Goal: Task Accomplishment & Management: Complete application form

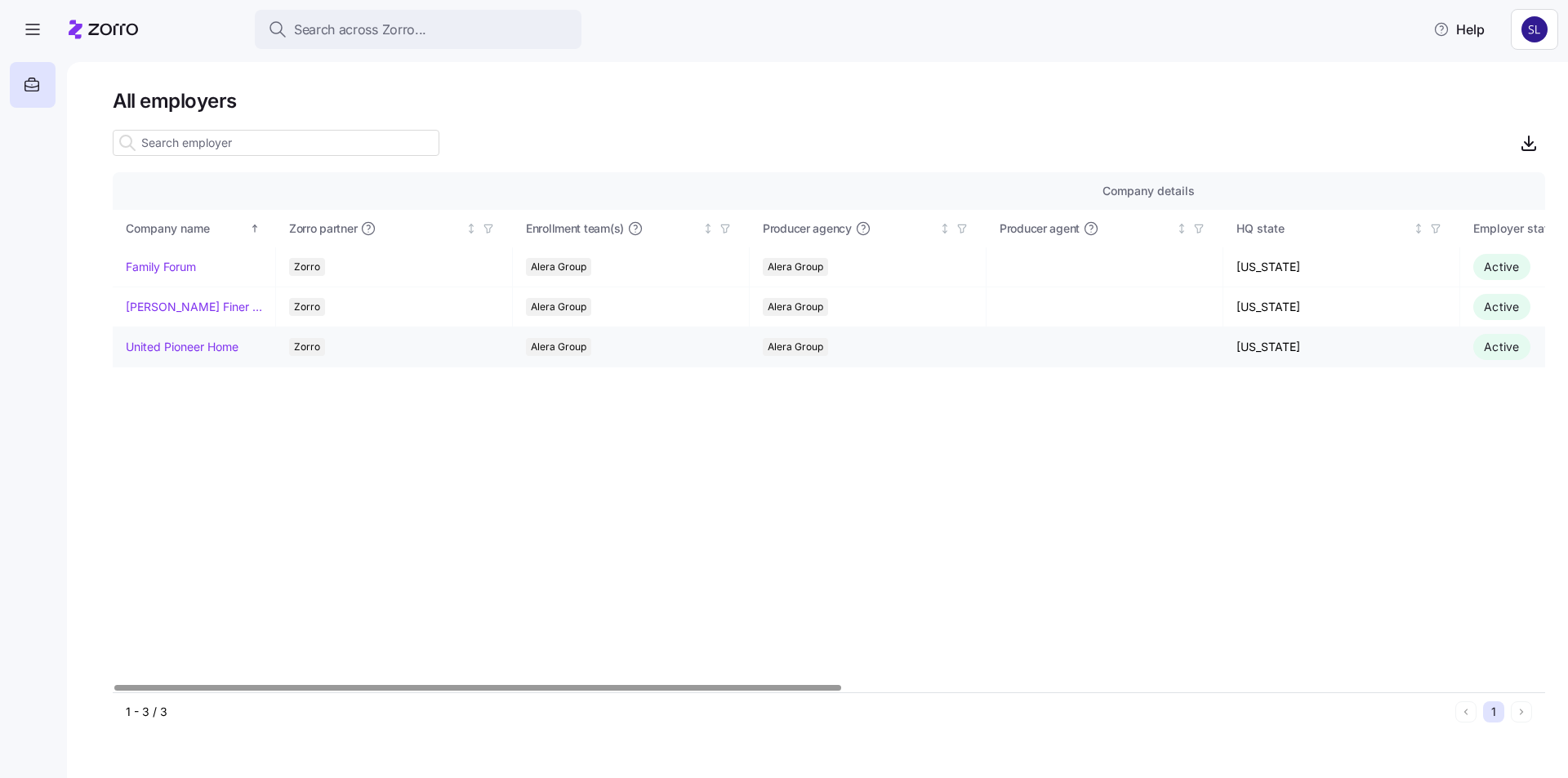
click at [175, 345] on link "United Pioneer Home" at bounding box center [183, 347] width 113 height 16
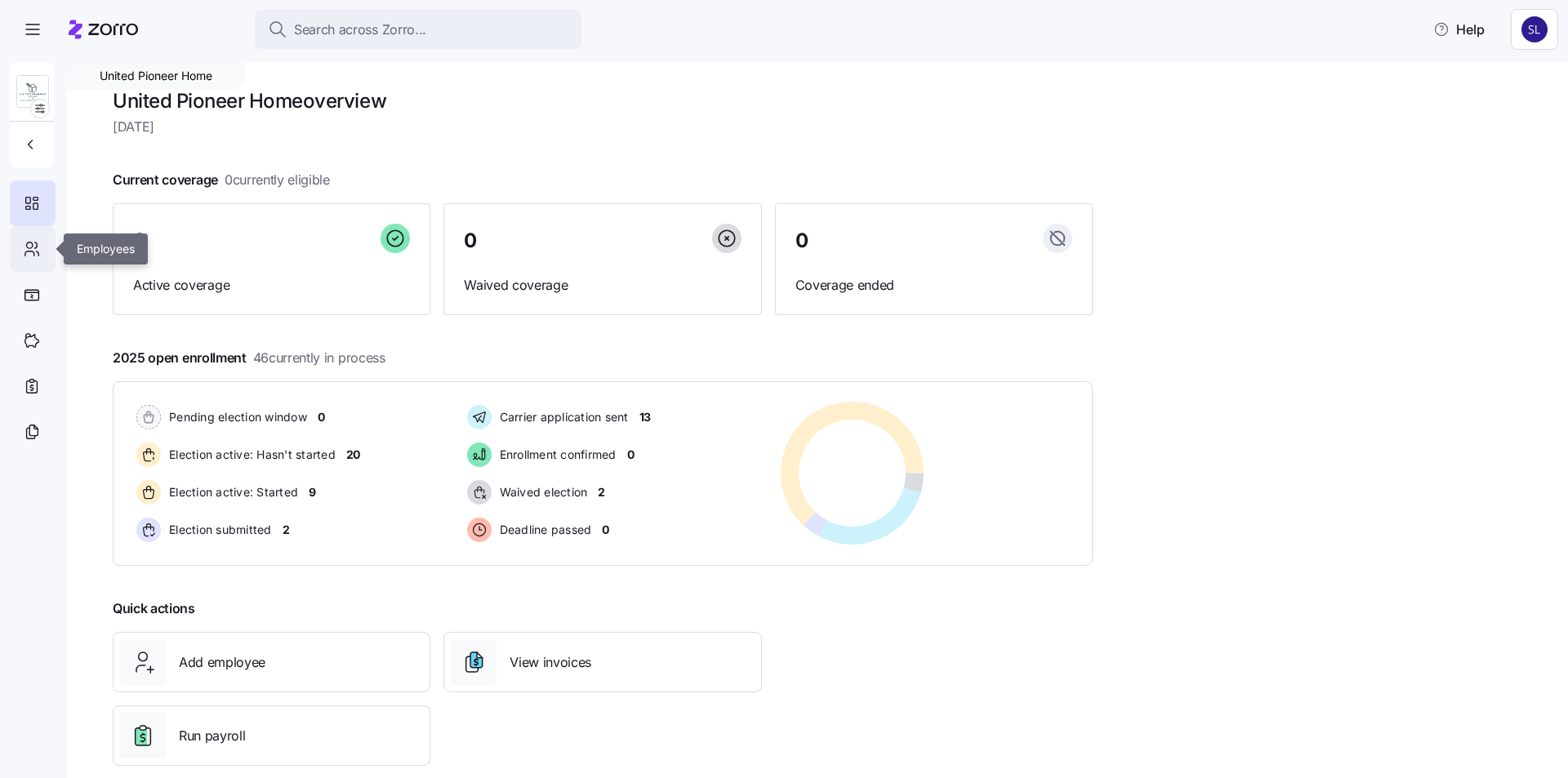
click at [37, 247] on icon at bounding box center [32, 249] width 18 height 20
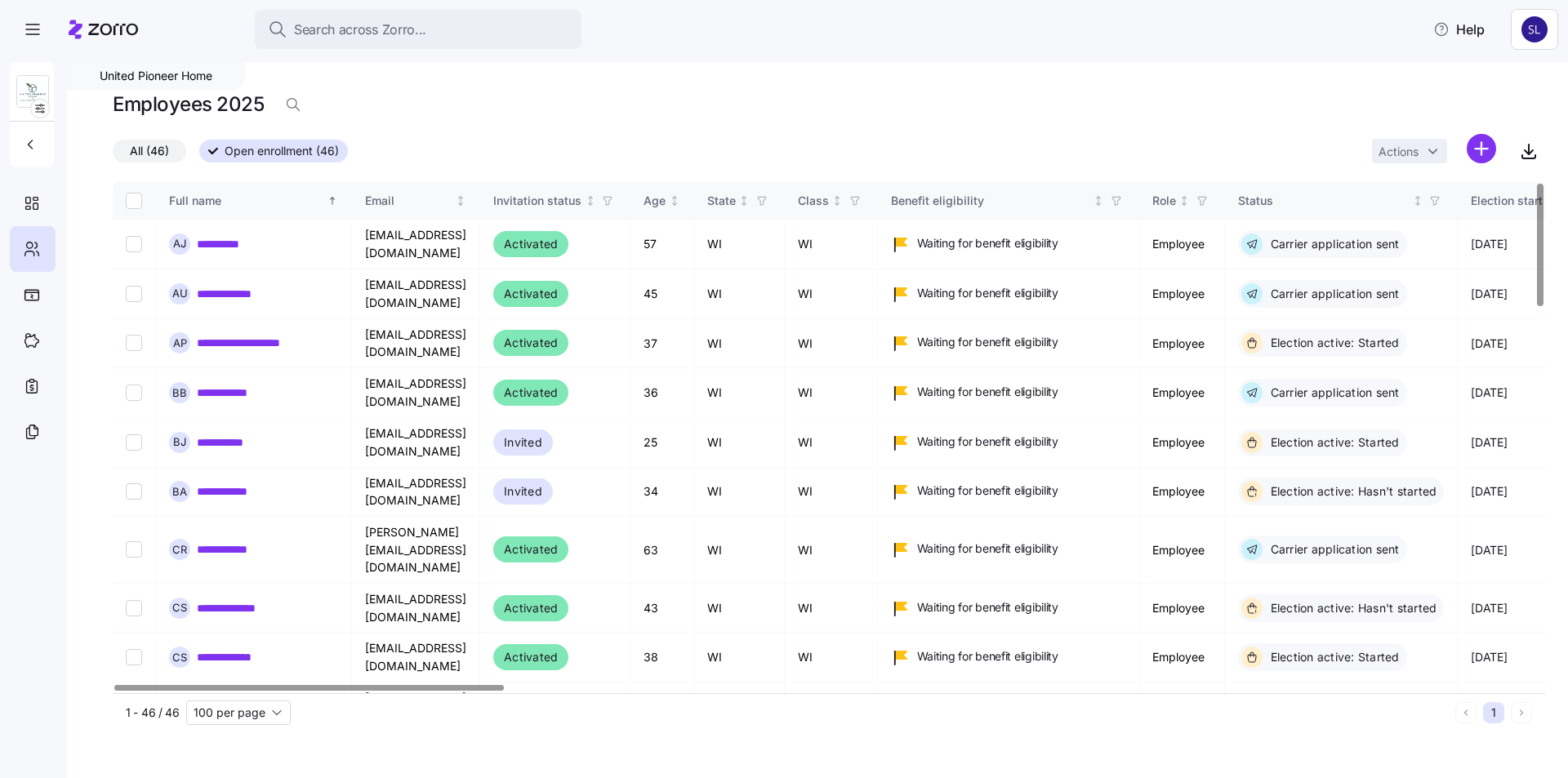
drag, startPoint x: 328, startPoint y: 684, endPoint x: 475, endPoint y: 691, distance: 147.2
click at [636, 687] on div "**********" at bounding box center [829, 438] width 1432 height 511
click at [484, 685] on div at bounding box center [309, 688] width 389 height 6
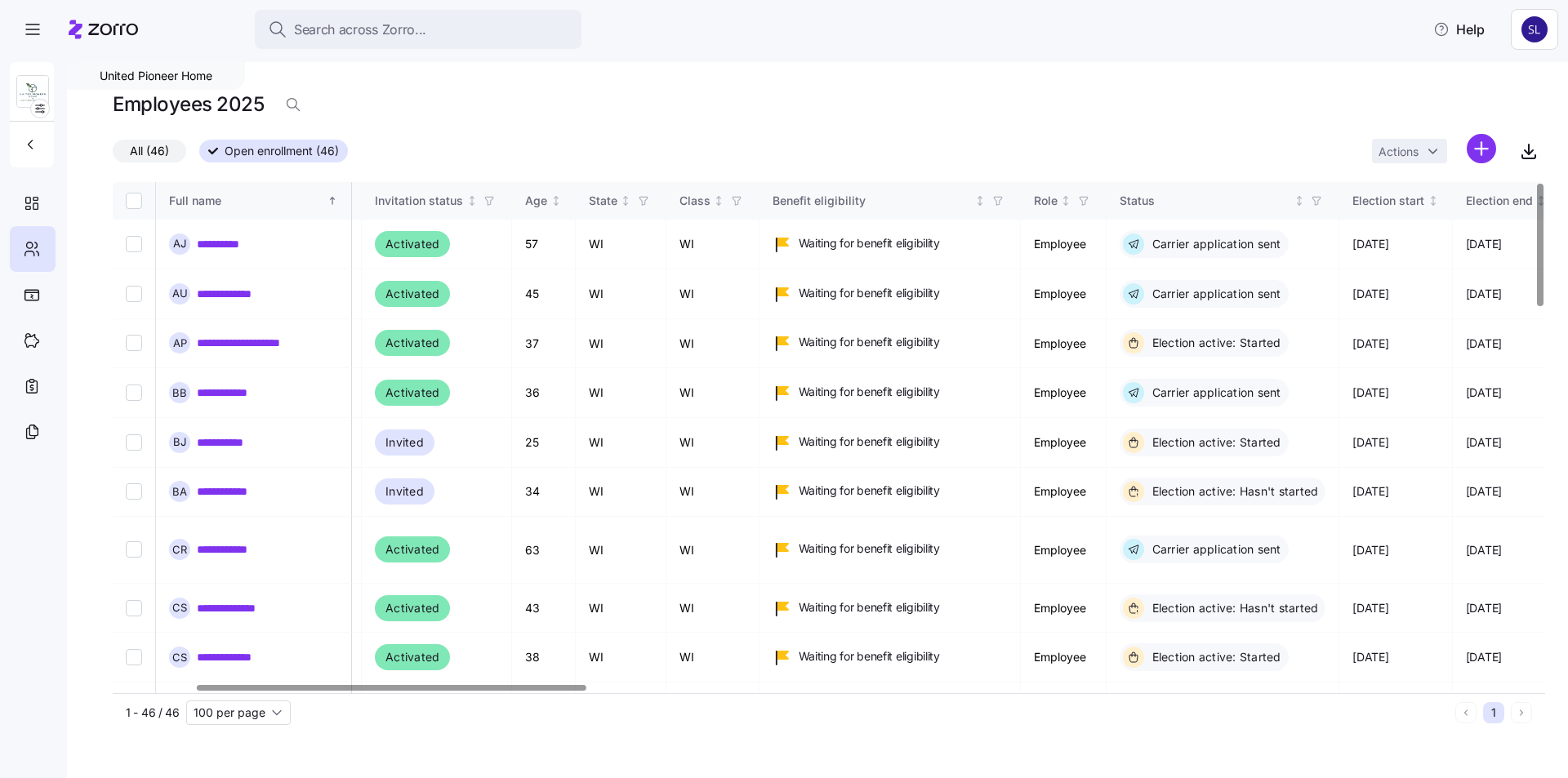
scroll to position [0, 306]
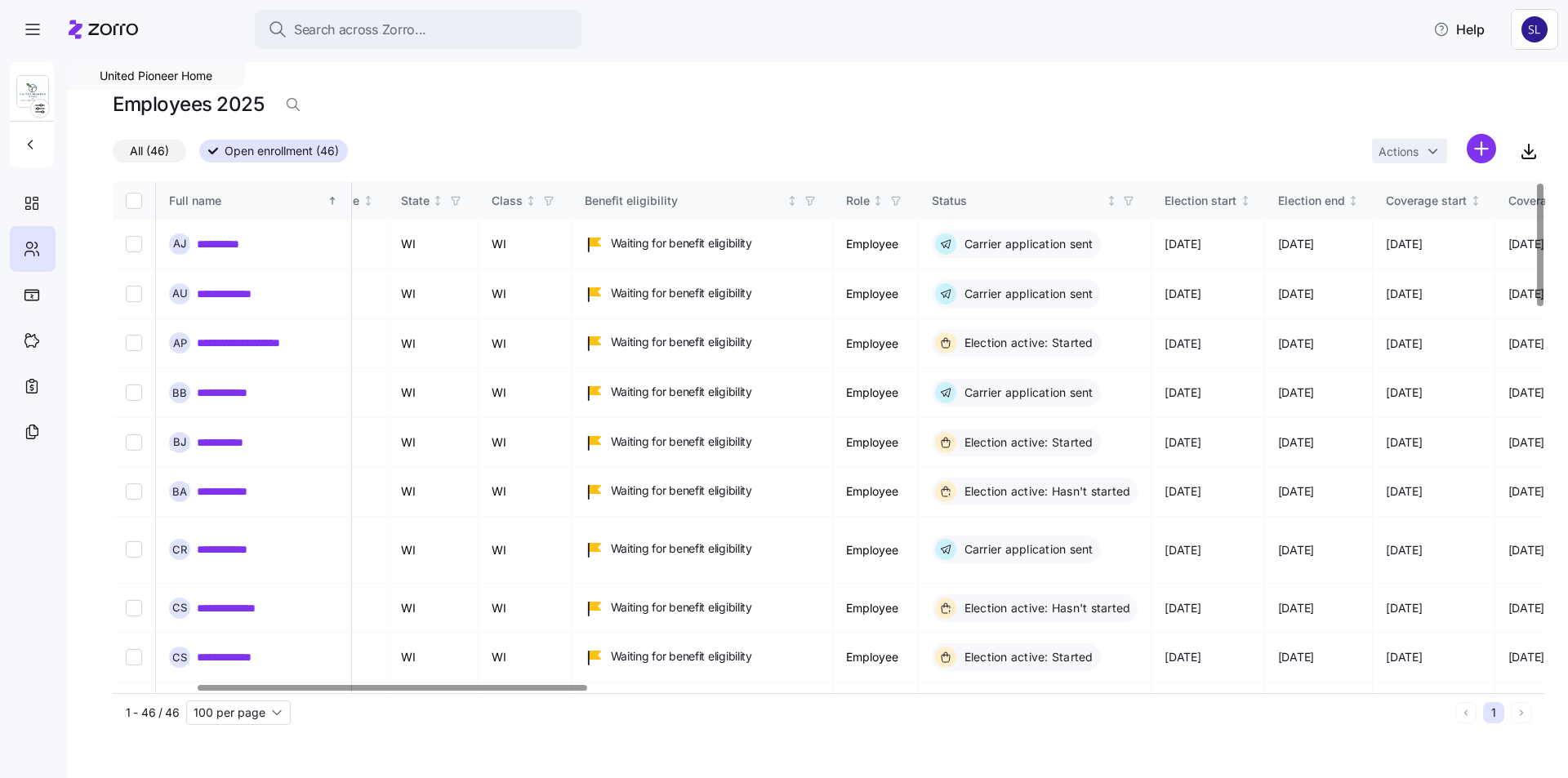
click at [557, 691] on div at bounding box center [392, 688] width 389 height 6
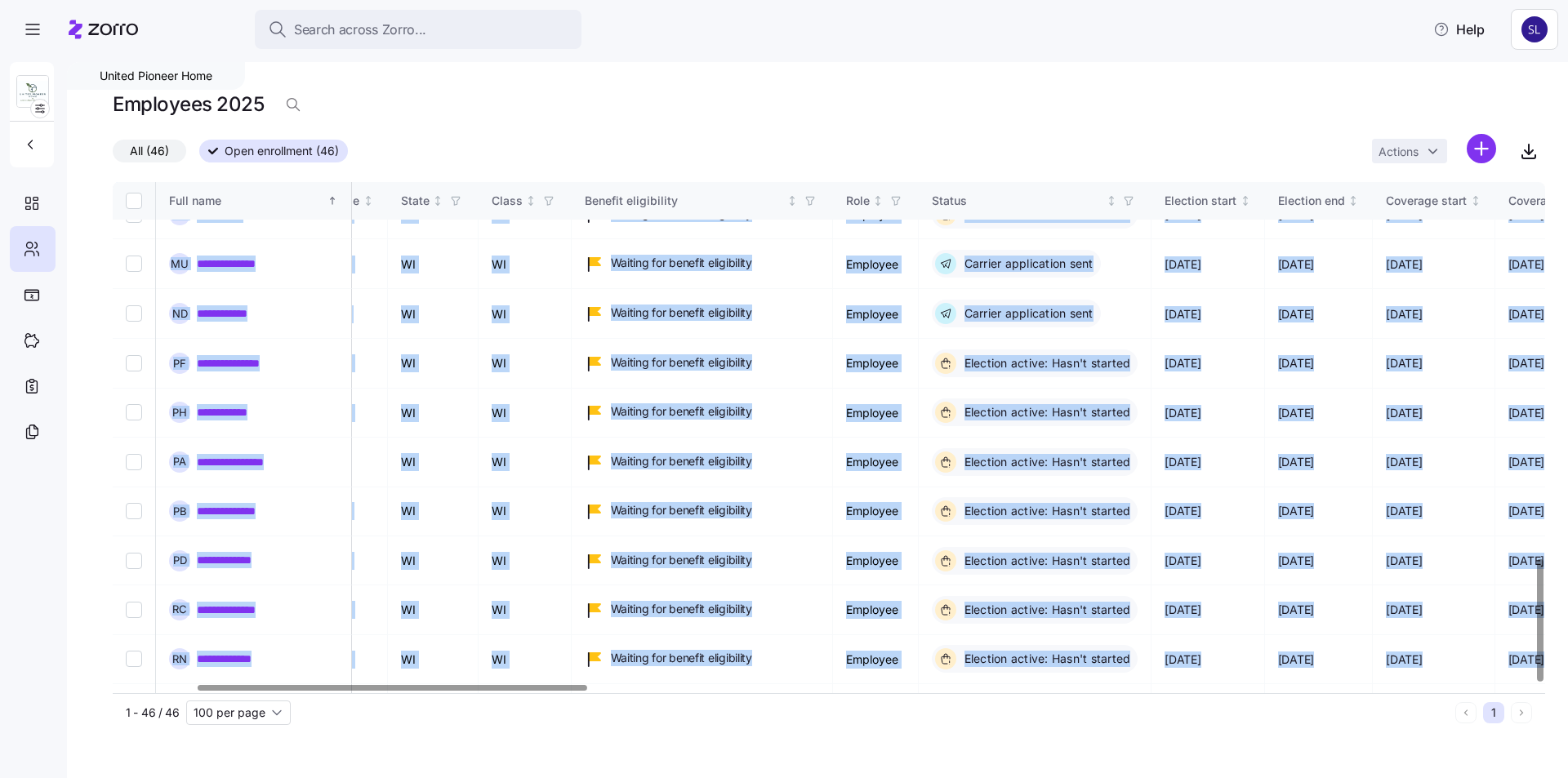
scroll to position [1564, 306]
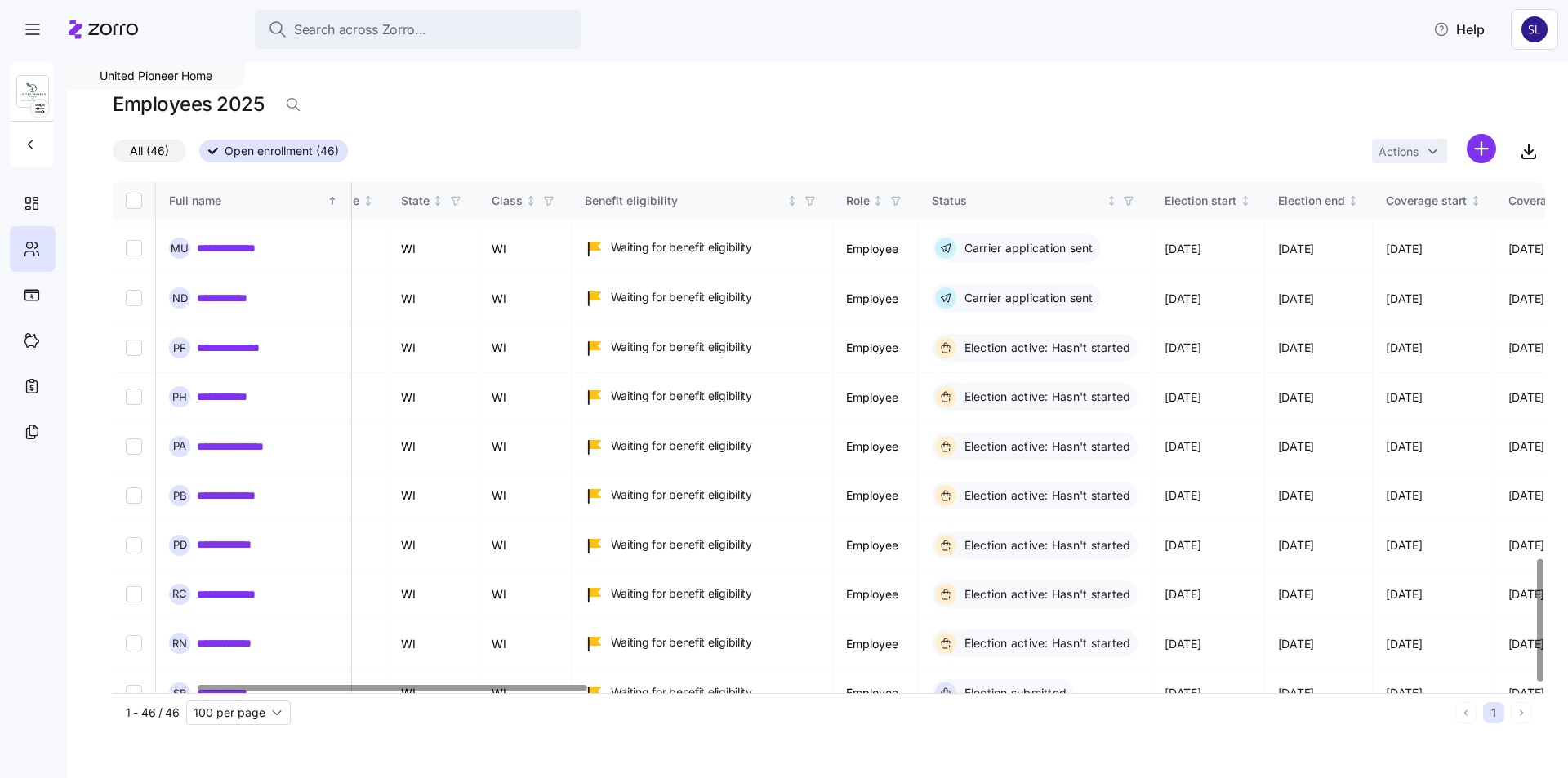
click at [334, 730] on div "1 - 46 / 46 100 per page 1" at bounding box center [829, 712] width 1432 height 38
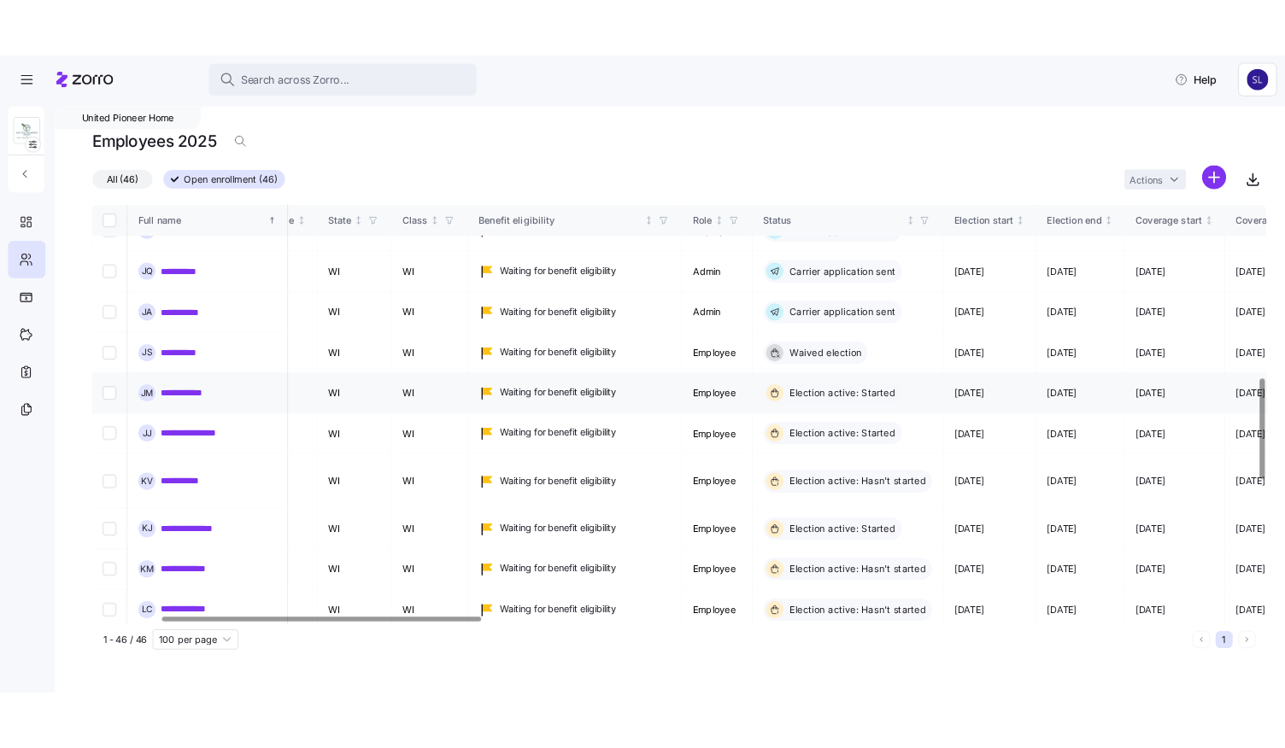
scroll to position [940, 320]
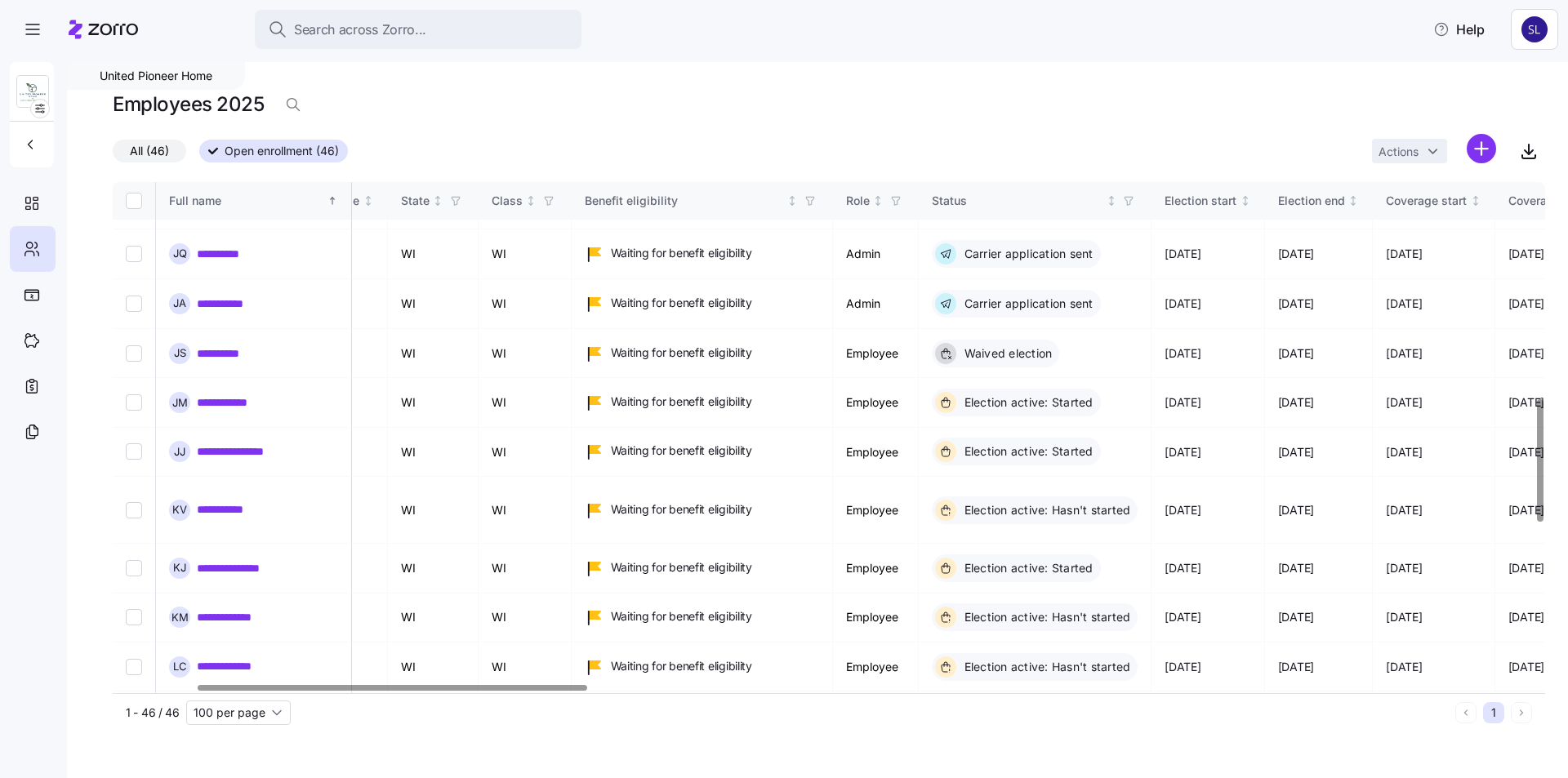
drag, startPoint x: 235, startPoint y: 592, endPoint x: 227, endPoint y: 629, distance: 37.9
click at [235, 758] on link "**********" at bounding box center [234, 766] width 76 height 16
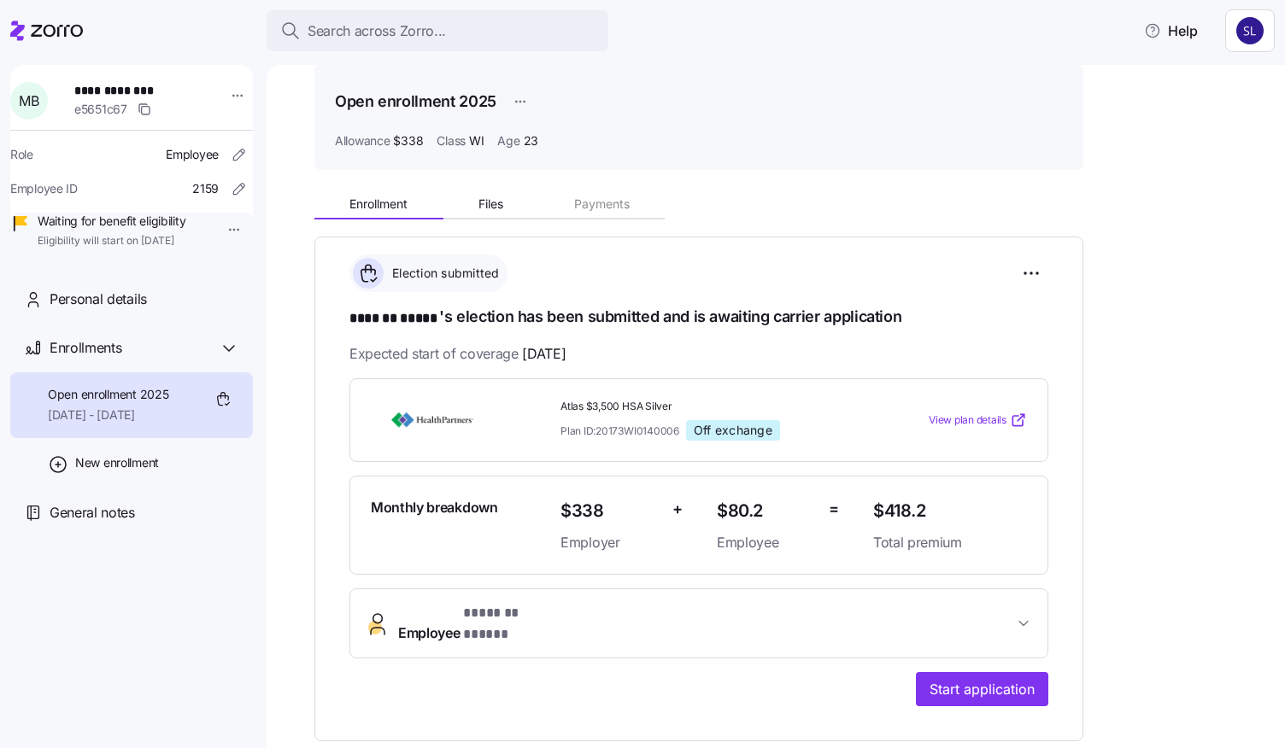
scroll to position [85, 0]
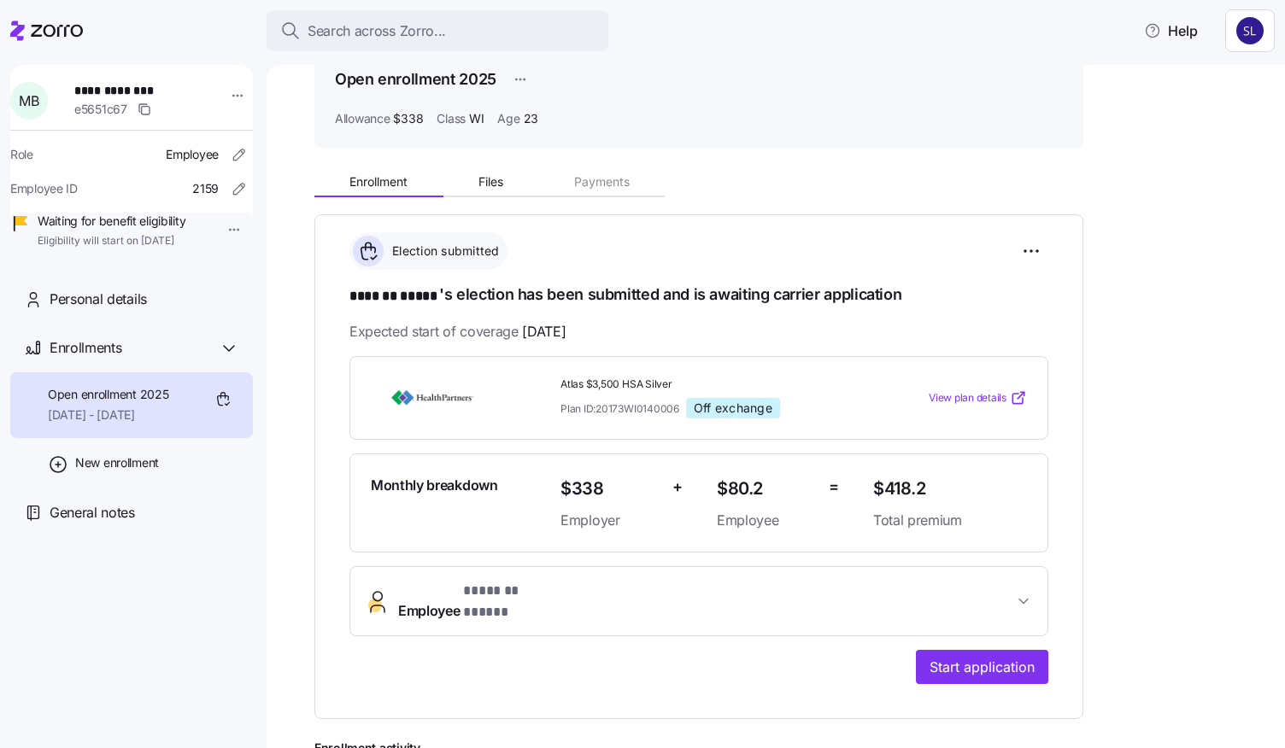
drag, startPoint x: 862, startPoint y: 583, endPoint x: 926, endPoint y: 558, distance: 69.0
click at [862, 583] on span "Employee * ******* ***** *" at bounding box center [705, 601] width 615 height 41
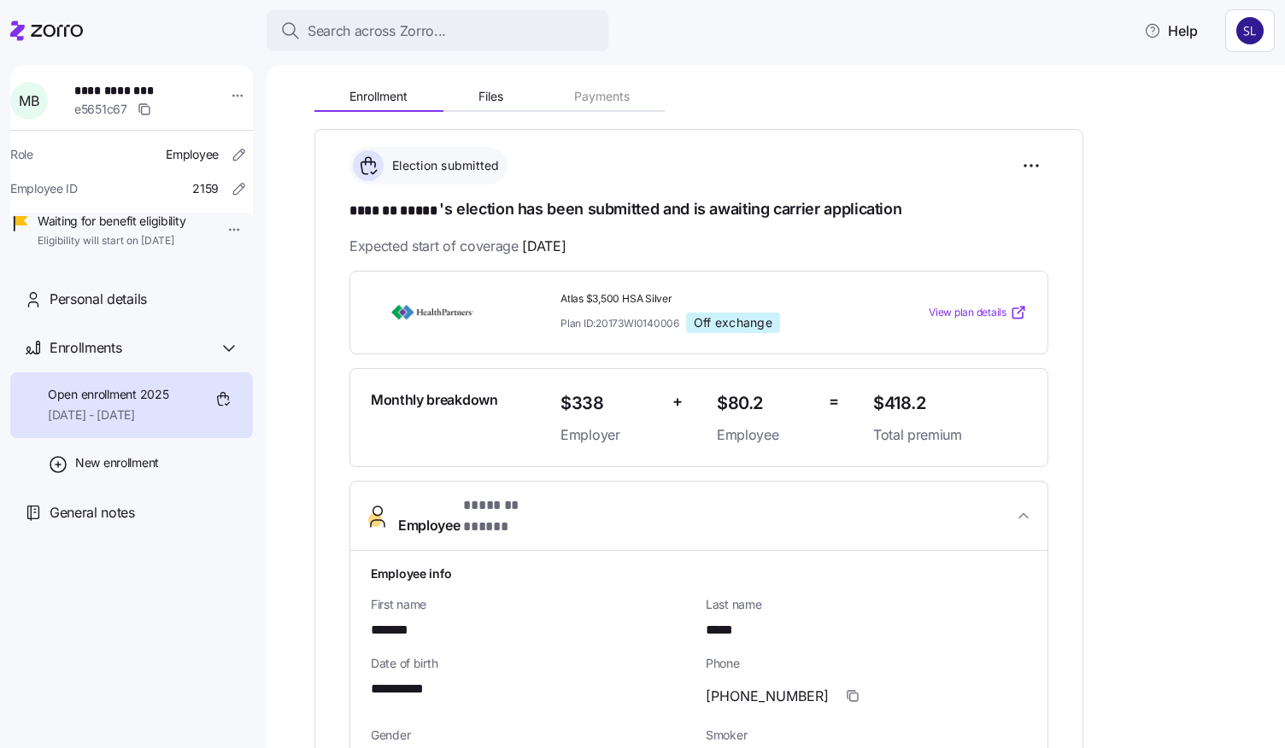
scroll to position [427, 0]
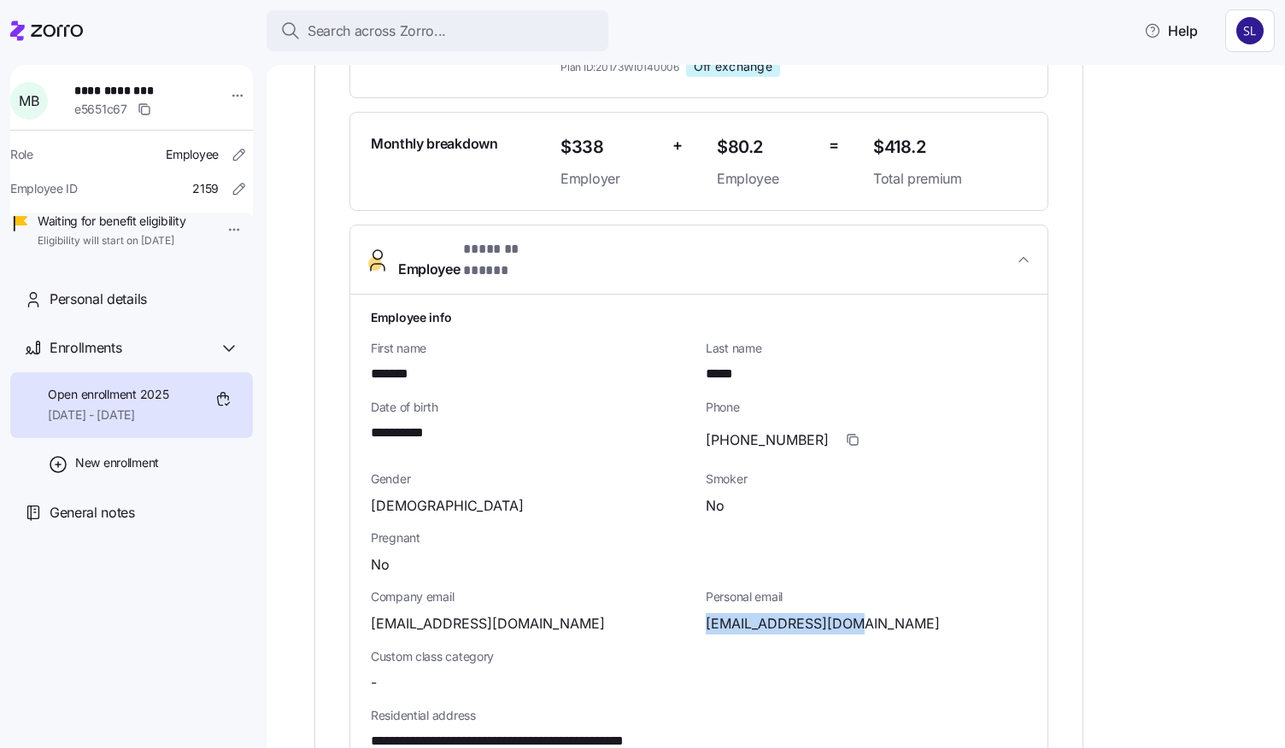
drag, startPoint x: 852, startPoint y: 608, endPoint x: 703, endPoint y: 606, distance: 148.7
click at [703, 606] on div "Personal email burnsmj21@gmail.com" at bounding box center [866, 611] width 335 height 59
copy span "[EMAIL_ADDRESS][DOMAIN_NAME]"
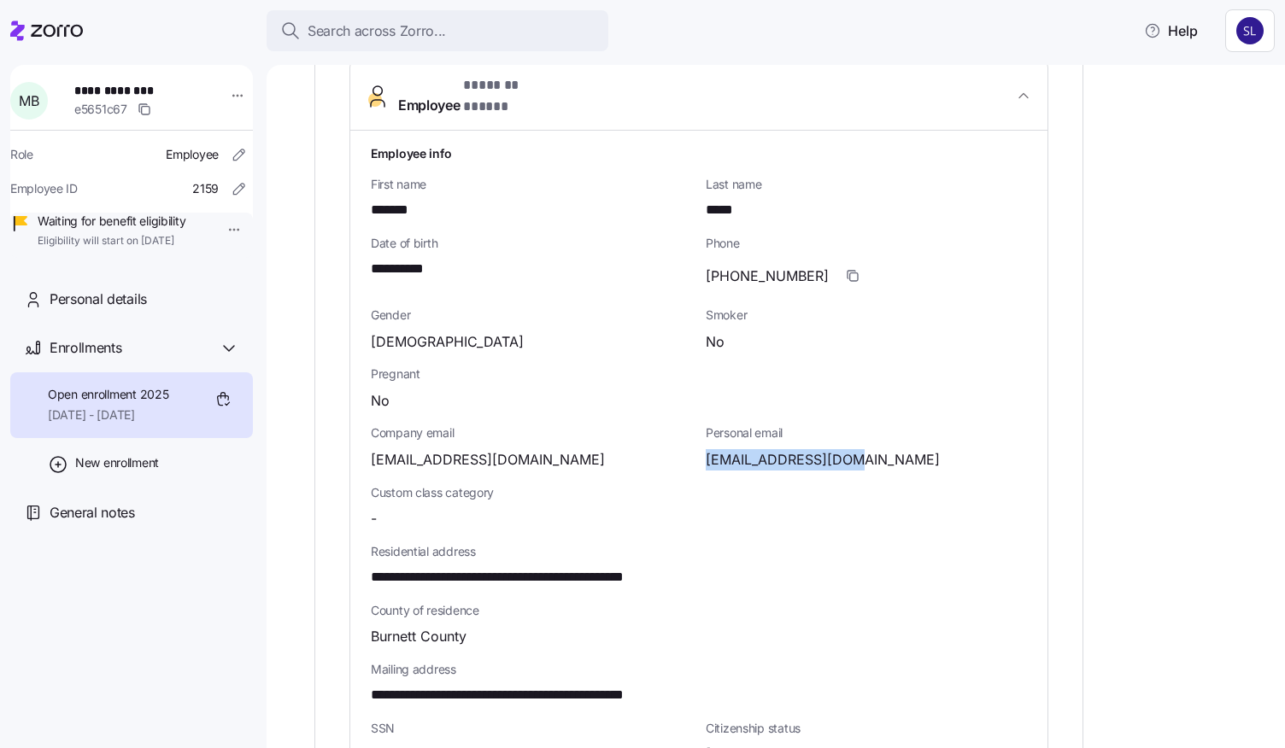
scroll to position [598, 0]
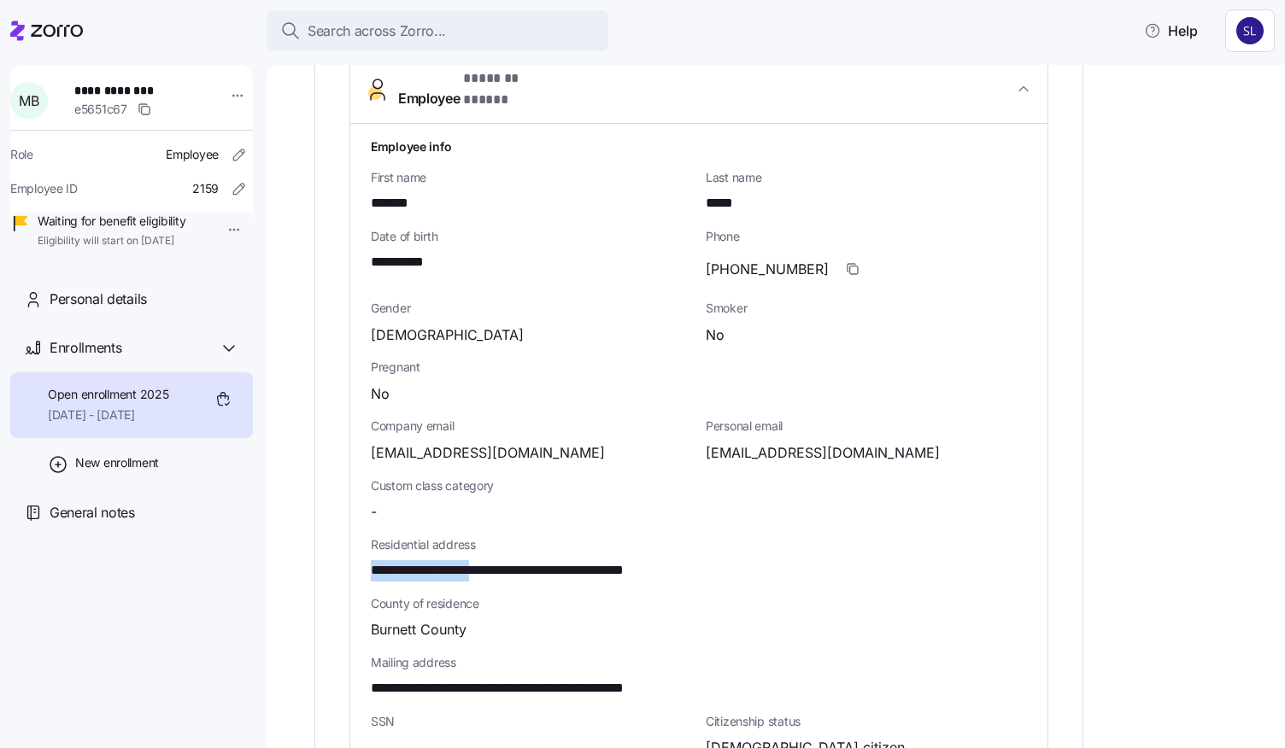
drag, startPoint x: 505, startPoint y: 554, endPoint x: 367, endPoint y: 555, distance: 137.5
click at [367, 555] on div "**********" at bounding box center [698, 559] width 697 height 871
copy span "**********"
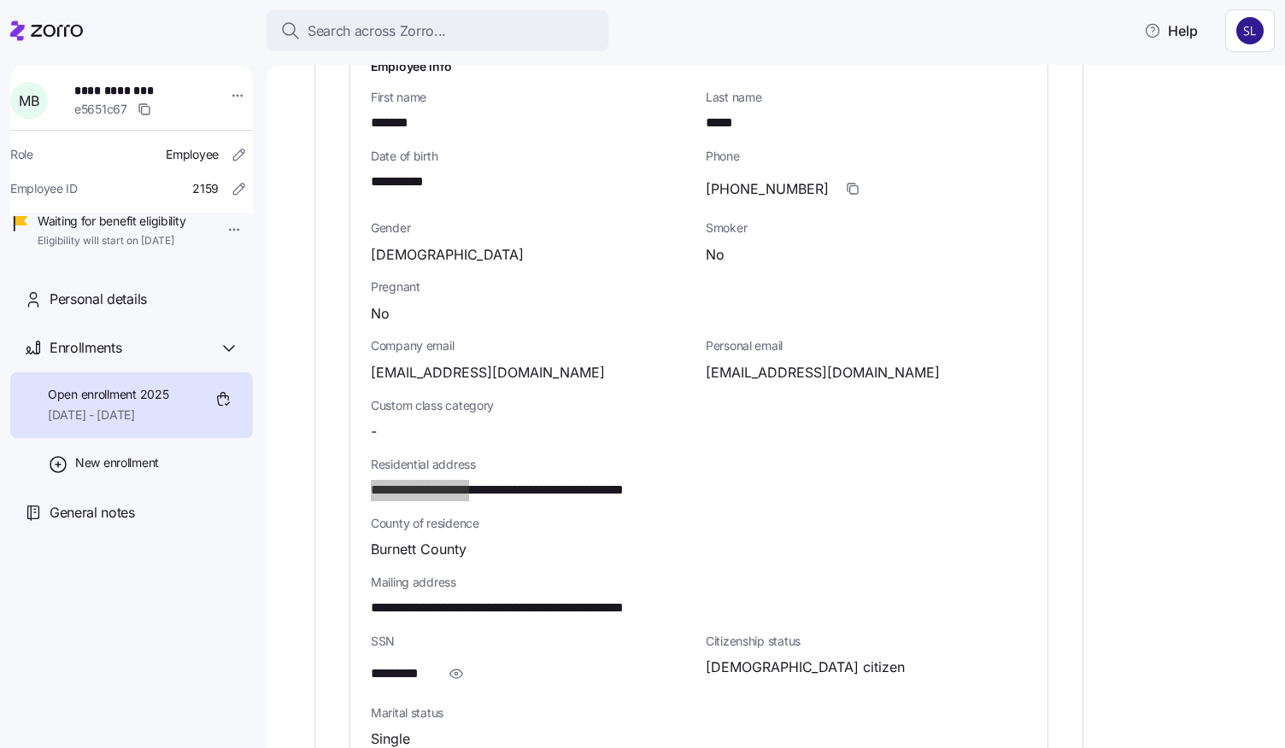
scroll to position [769, 0]
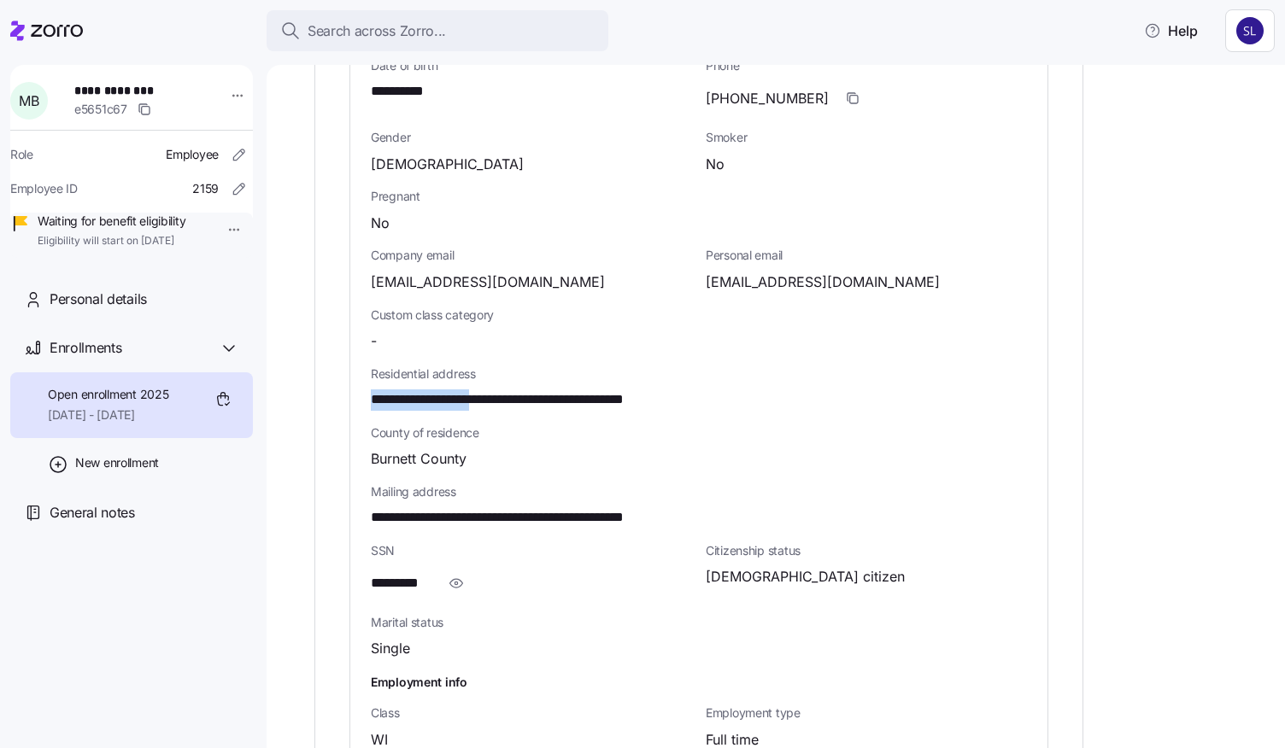
click at [451, 573] on icon "button" at bounding box center [456, 583] width 17 height 21
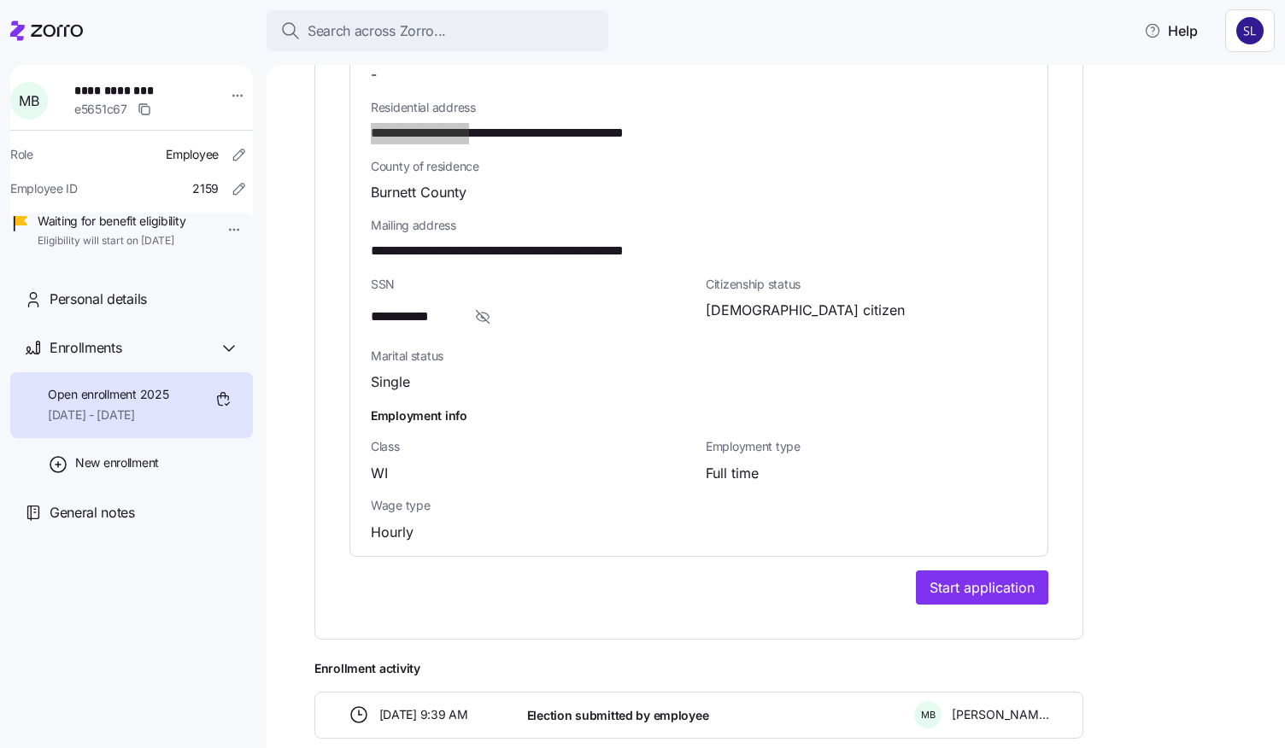
scroll to position [1165, 0]
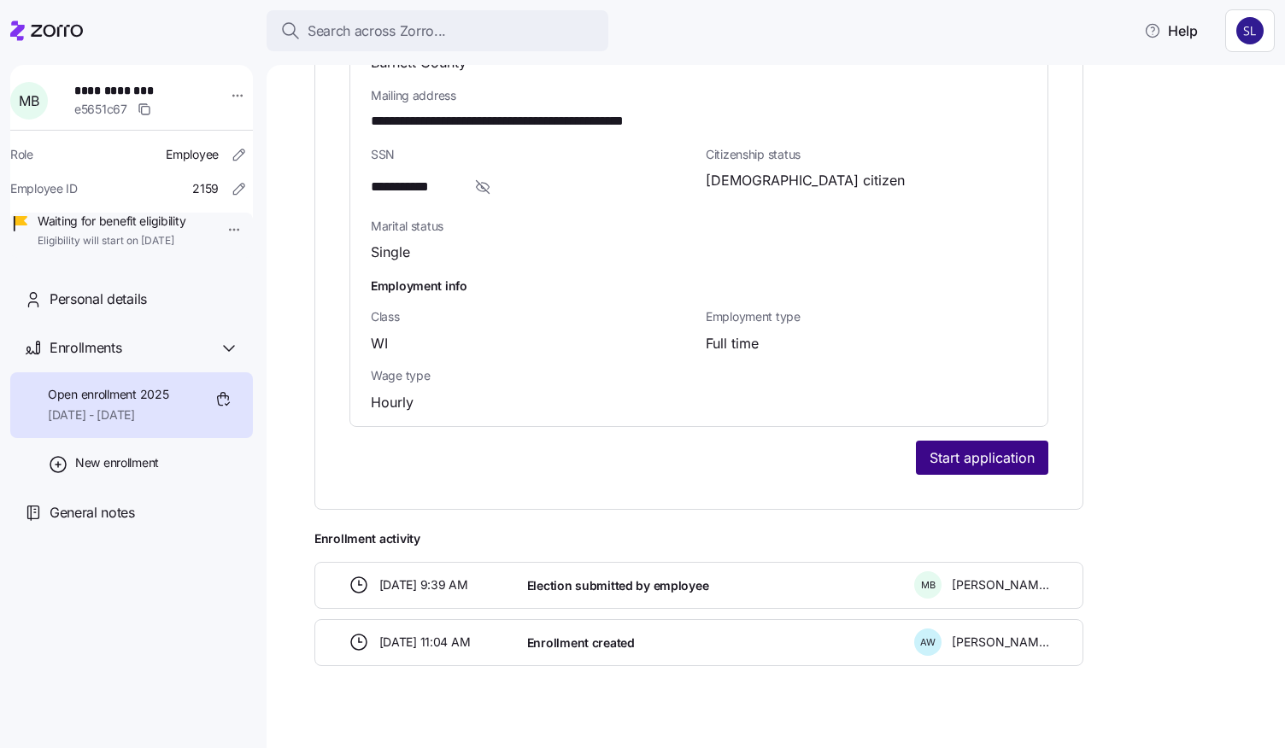
click at [1008, 448] on span "Start application" at bounding box center [981, 458] width 105 height 21
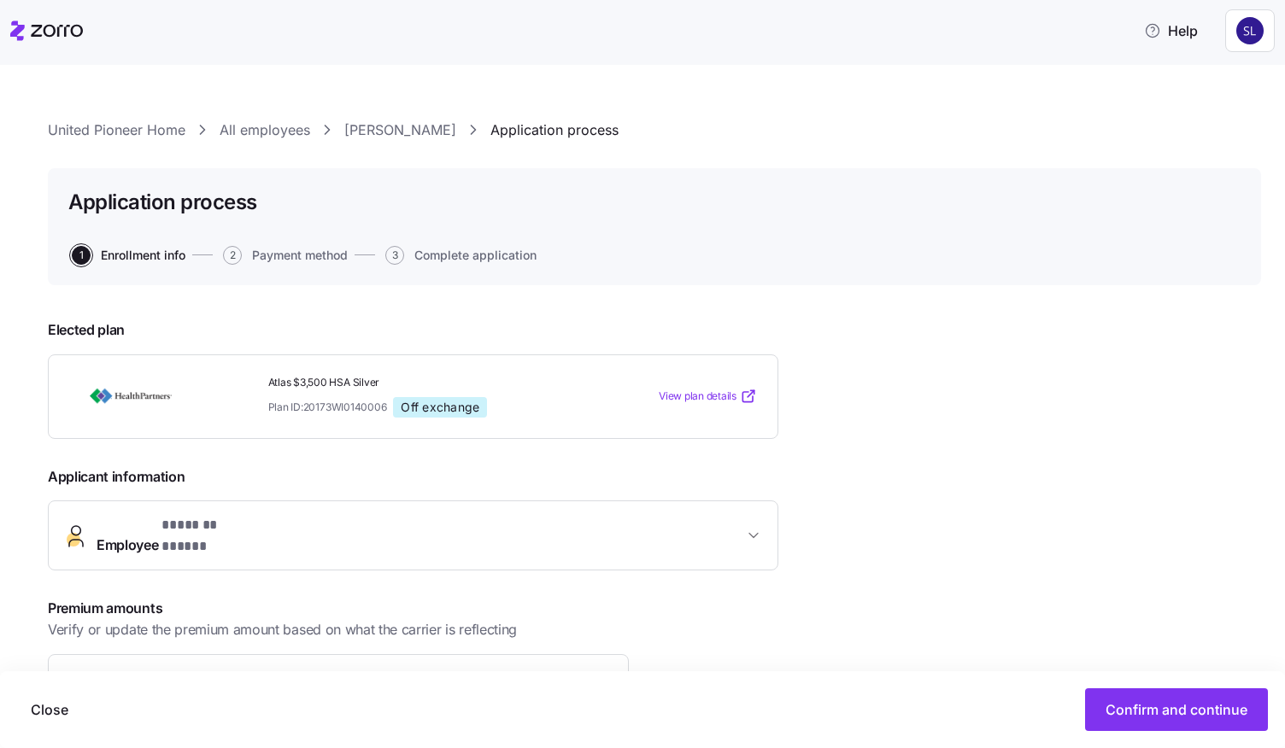
scroll to position [209, 0]
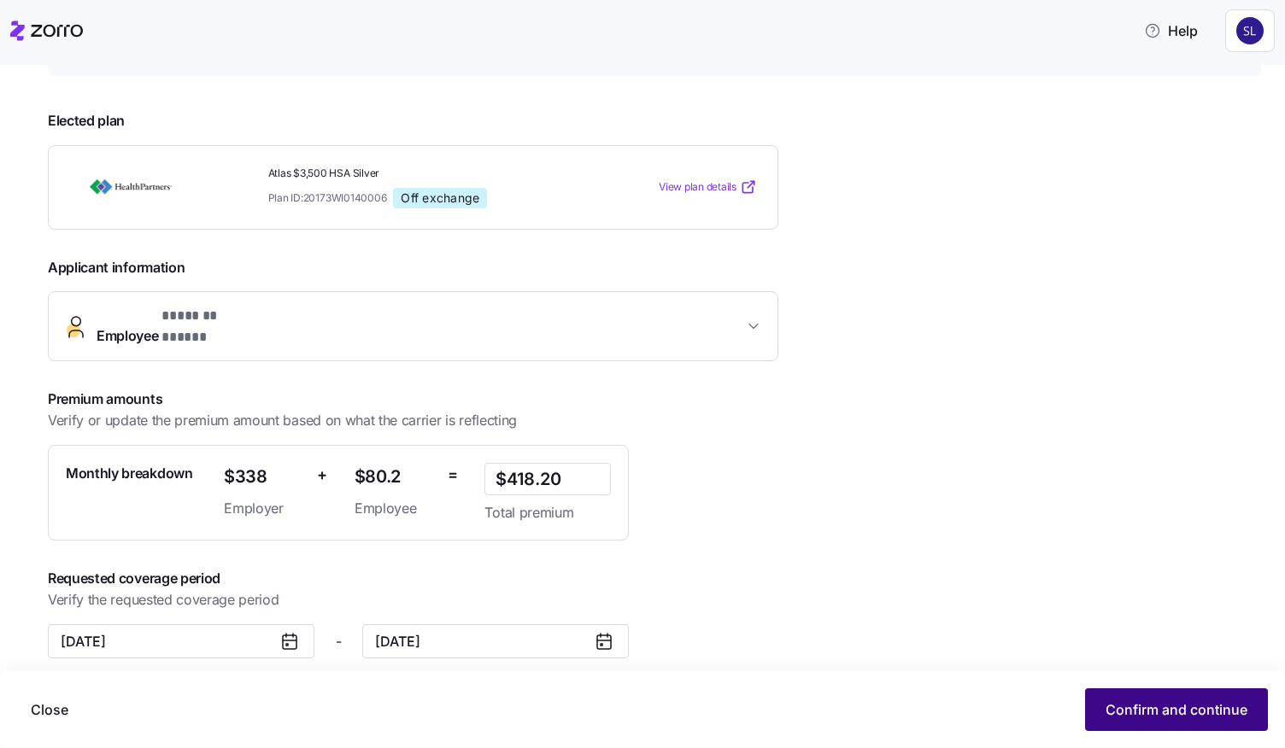
click at [1116, 693] on button "Confirm and continue" at bounding box center [1176, 710] width 183 height 43
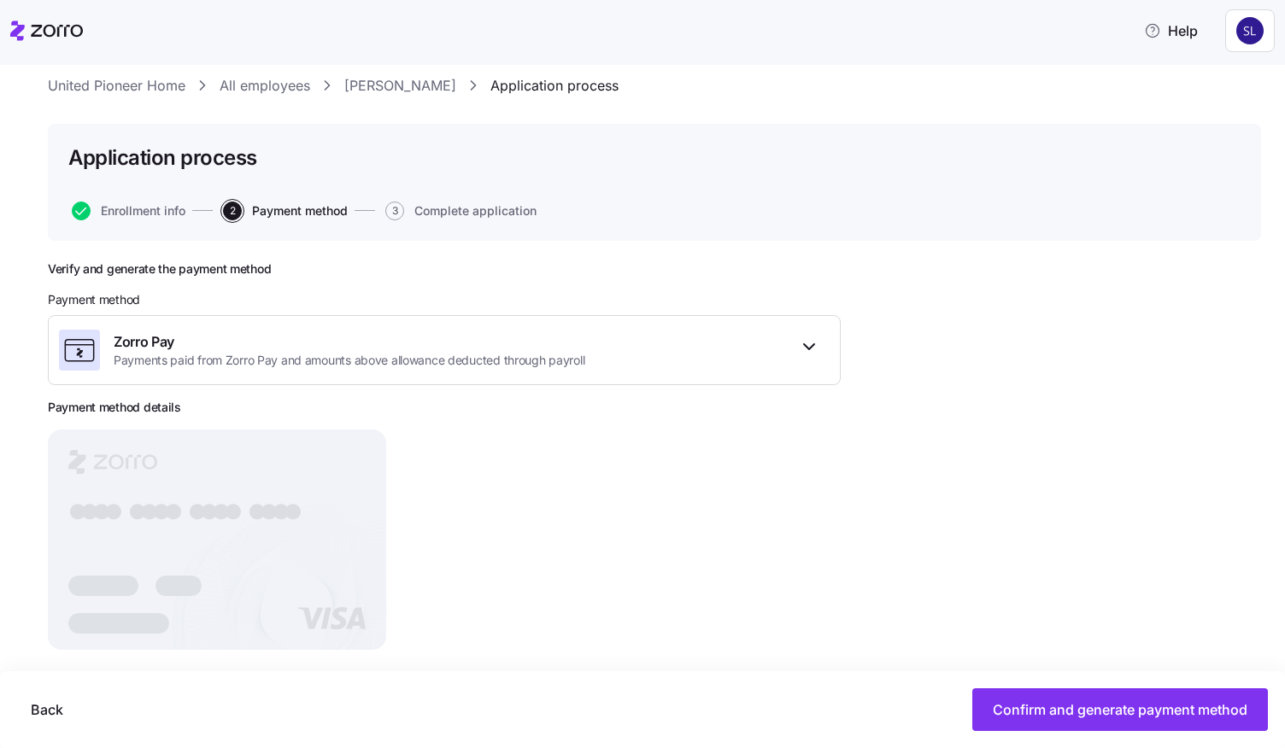
scroll to position [65, 0]
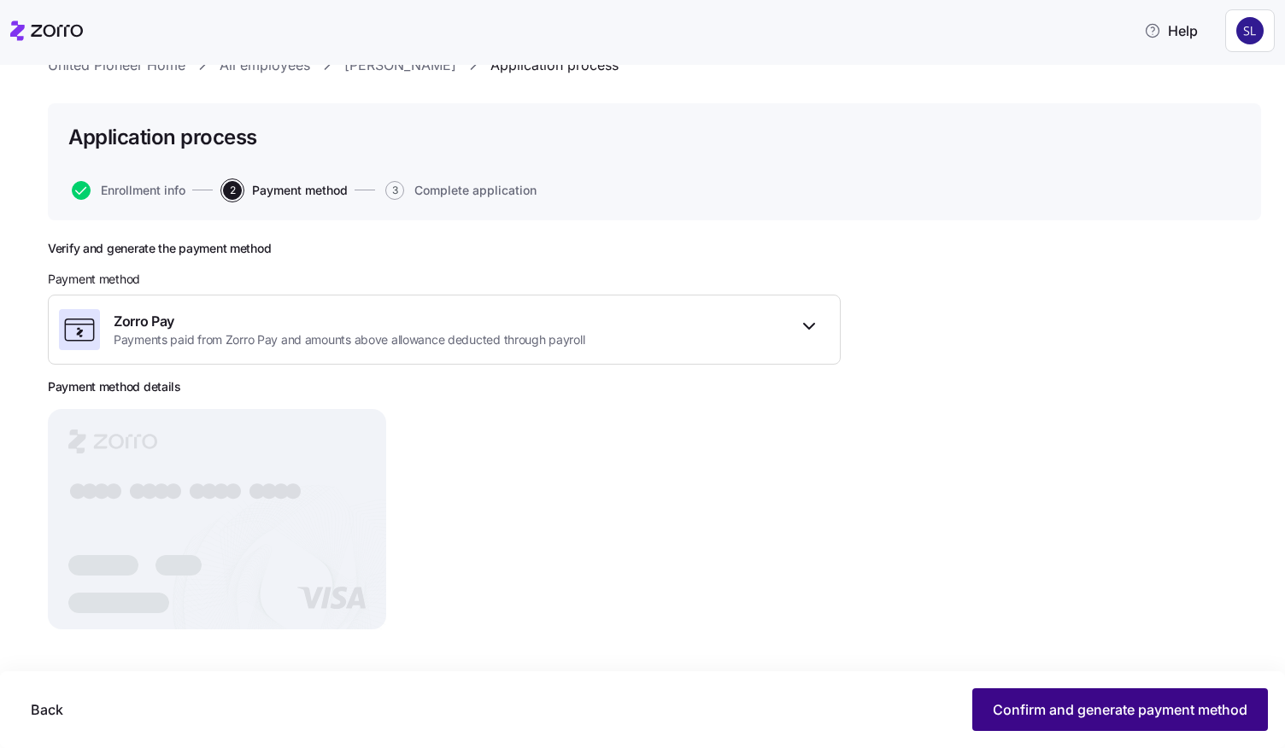
click at [1064, 711] on span "Confirm and generate payment method" at bounding box center [1120, 710] width 255 height 21
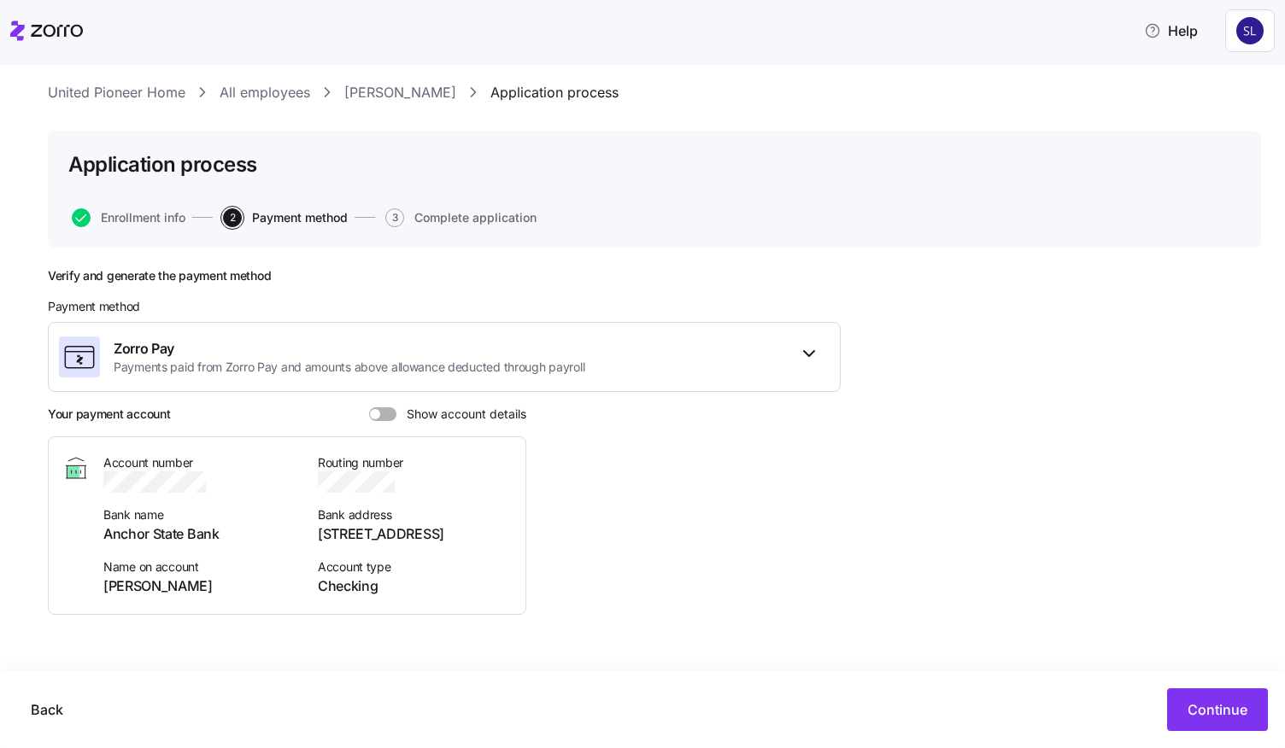
scroll to position [36, 0]
click at [391, 404] on div "Verify and generate the payment method Payment method Zorro Pay Payments paid f…" at bounding box center [444, 457] width 793 height 374
click at [390, 409] on span at bounding box center [388, 416] width 17 height 14
click at [369, 409] on input "Show account details" at bounding box center [369, 409] width 0 height 0
click at [1202, 715] on span "Continue" at bounding box center [1217, 710] width 60 height 21
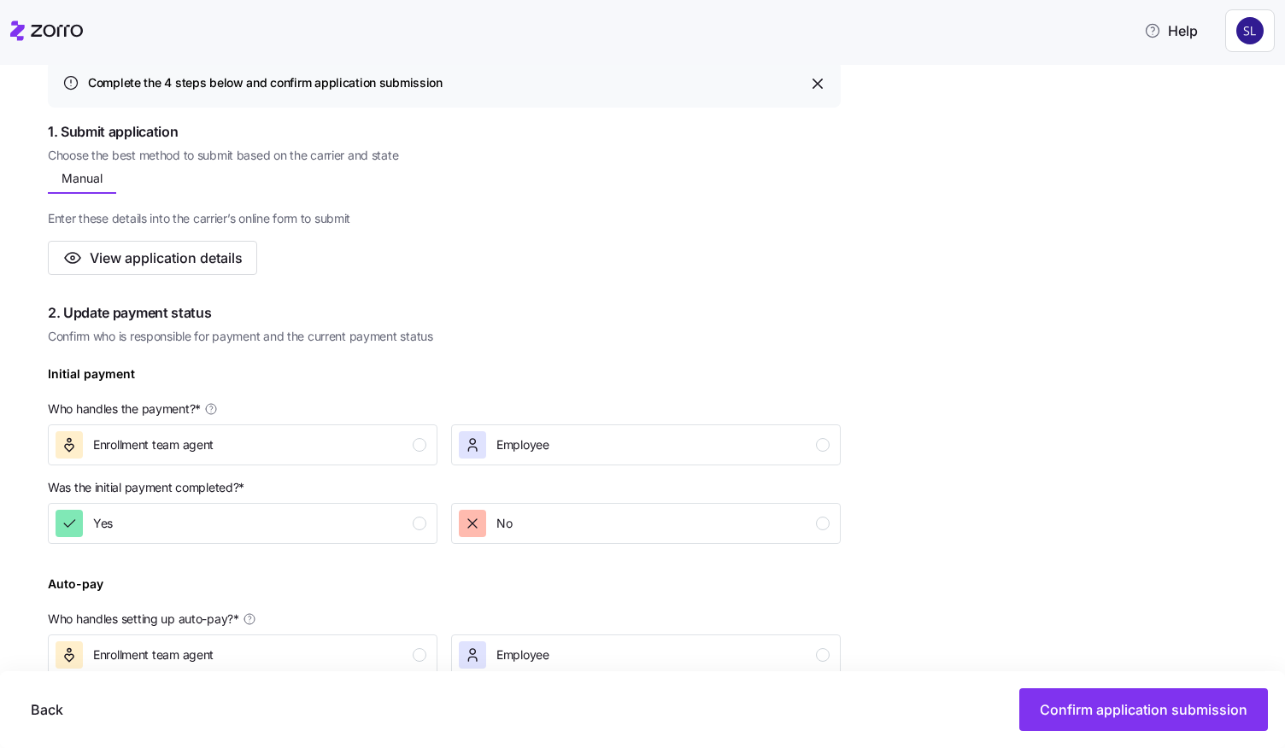
scroll to position [427, 0]
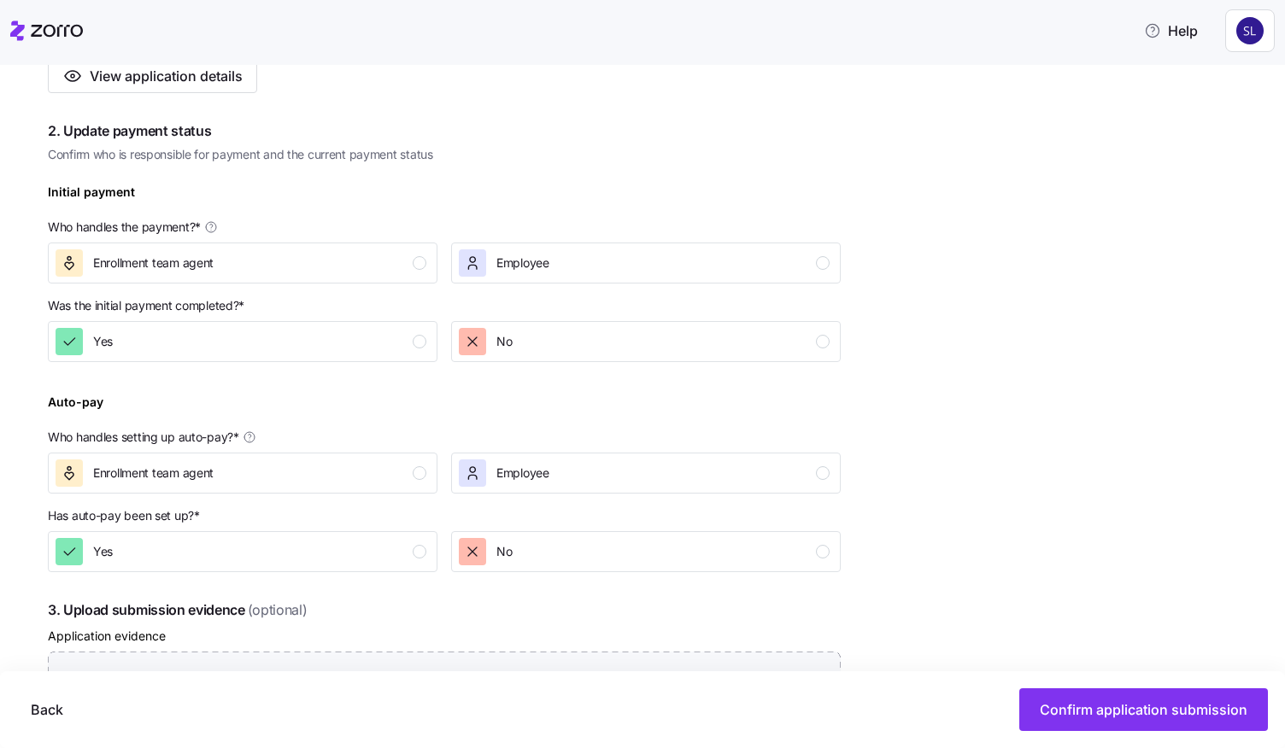
click at [348, 264] on div "Enrollment team agent" at bounding box center [241, 262] width 371 height 27
click at [349, 332] on div "Yes" at bounding box center [241, 341] width 371 height 27
click at [361, 475] on div "Enrollment team agent" at bounding box center [241, 473] width 371 height 27
click at [358, 543] on div "Yes" at bounding box center [241, 551] width 371 height 27
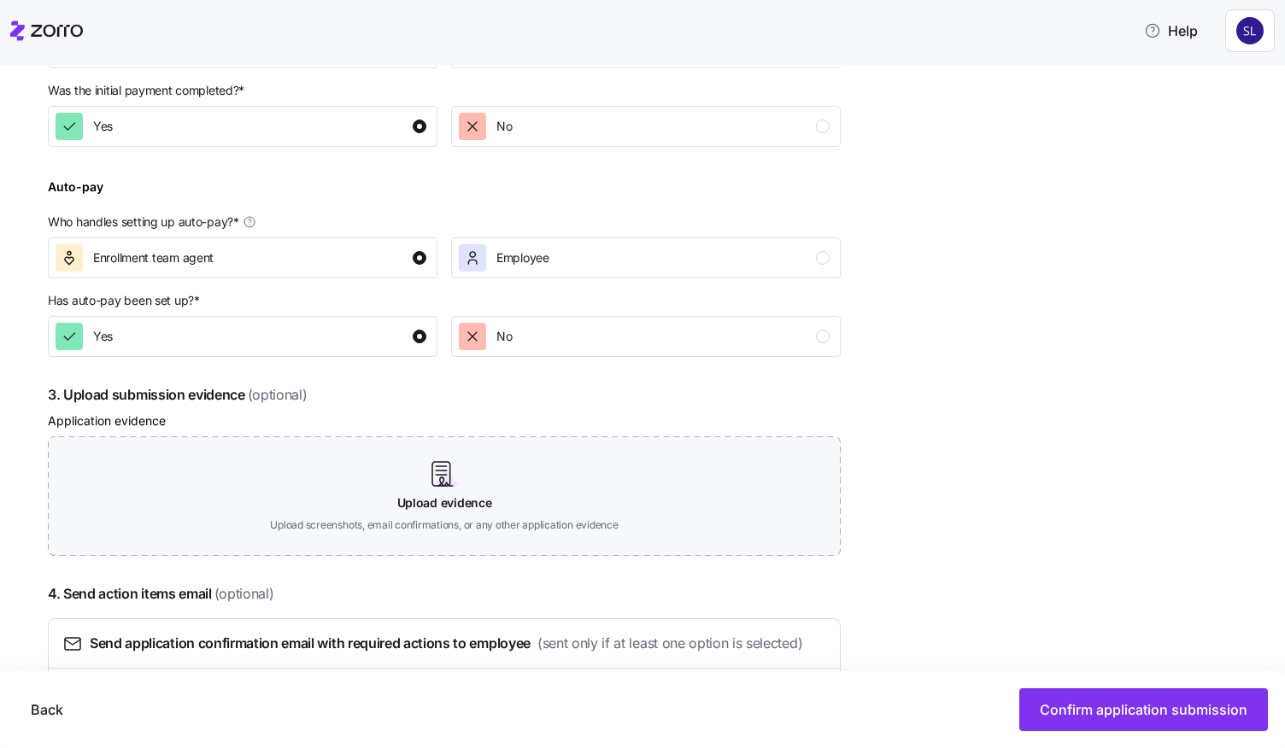
scroll to position [748, 0]
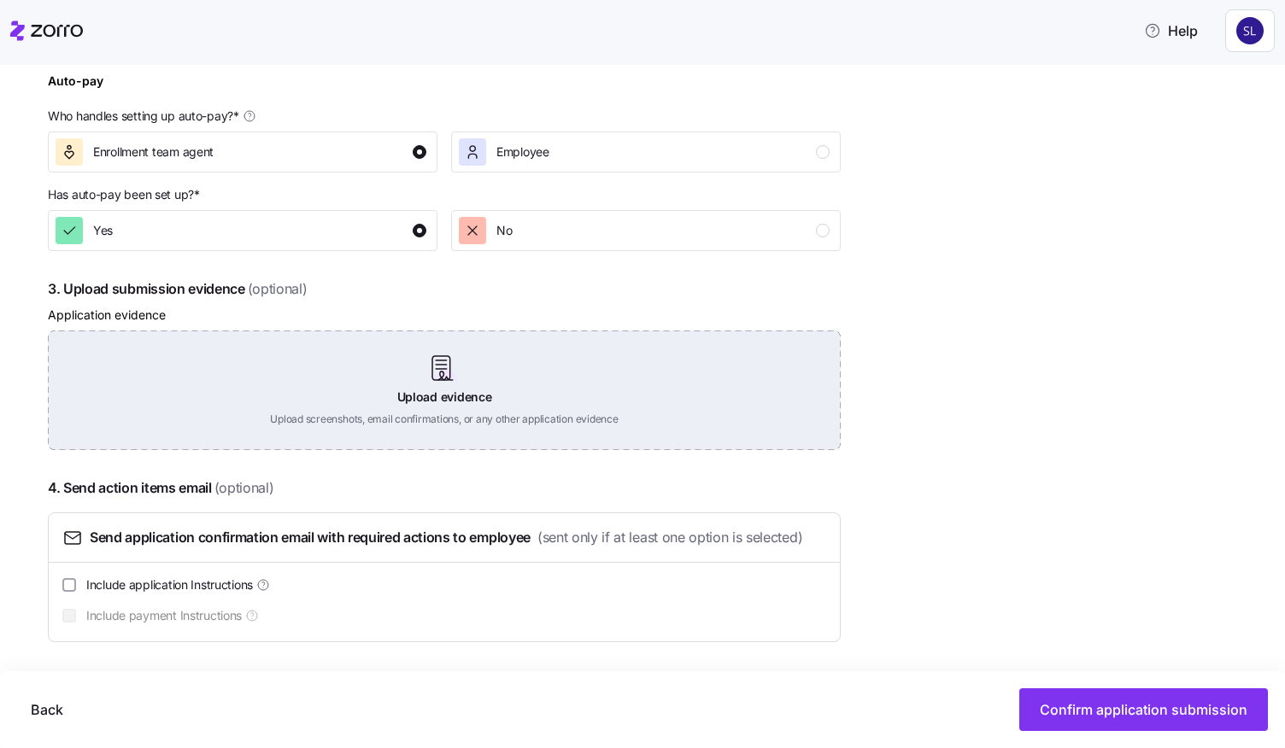
click at [415, 413] on div "Upload evidence Upload screenshots, email confirmations, or any other applicati…" at bounding box center [444, 391] width 793 height 120
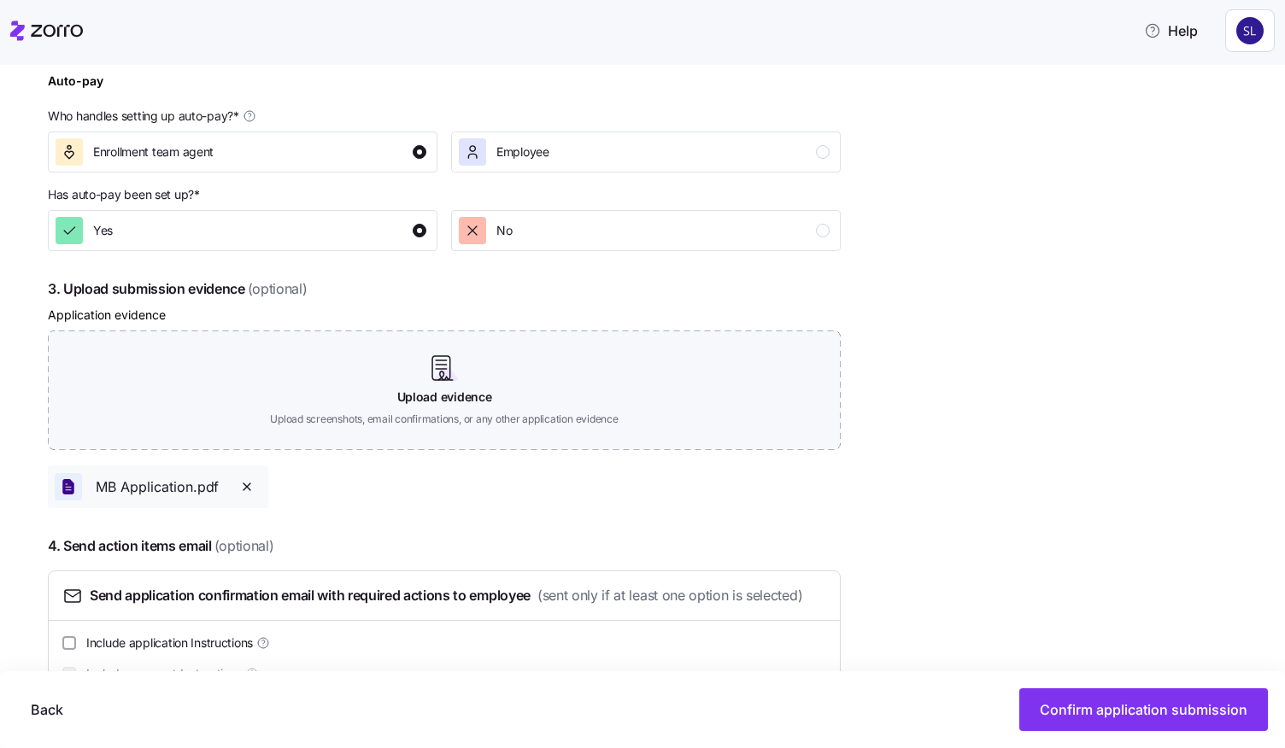
scroll to position [806, 0]
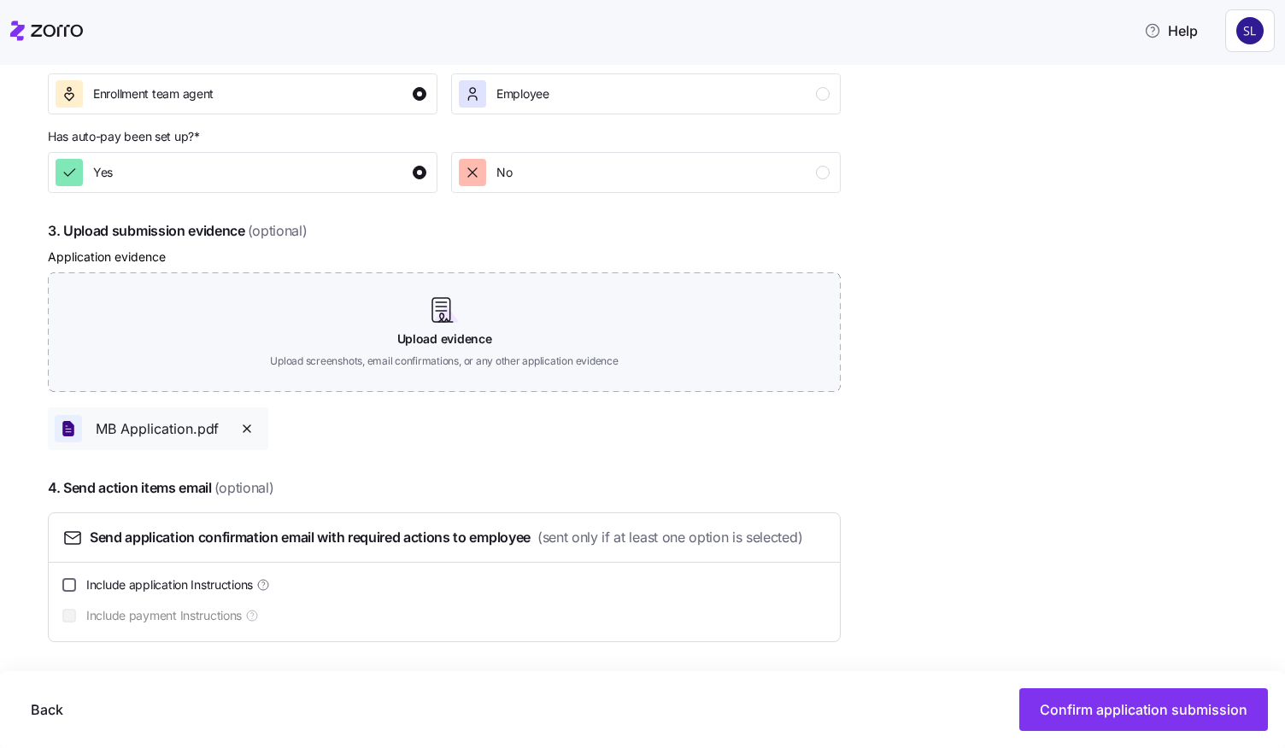
click at [74, 589] on input "Include application Instructions" at bounding box center [69, 585] width 14 height 14
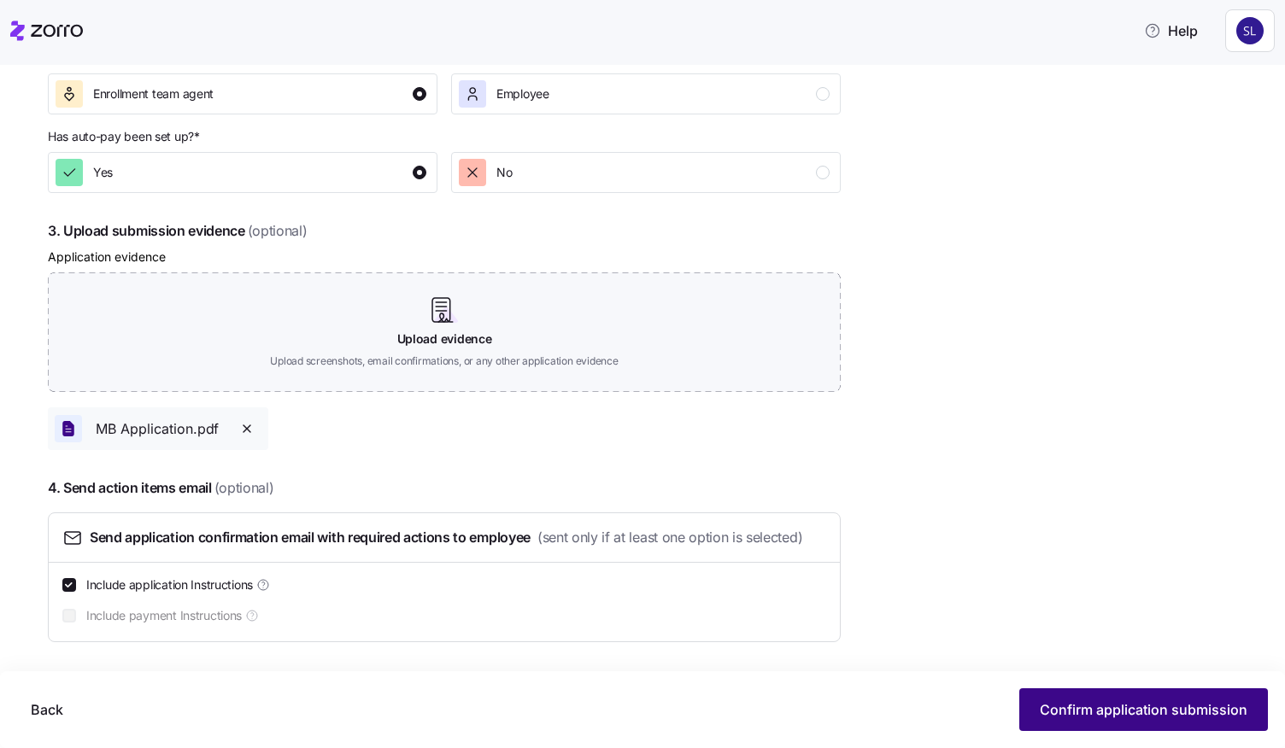
click at [1104, 706] on span "Confirm application submission" at bounding box center [1144, 710] width 208 height 21
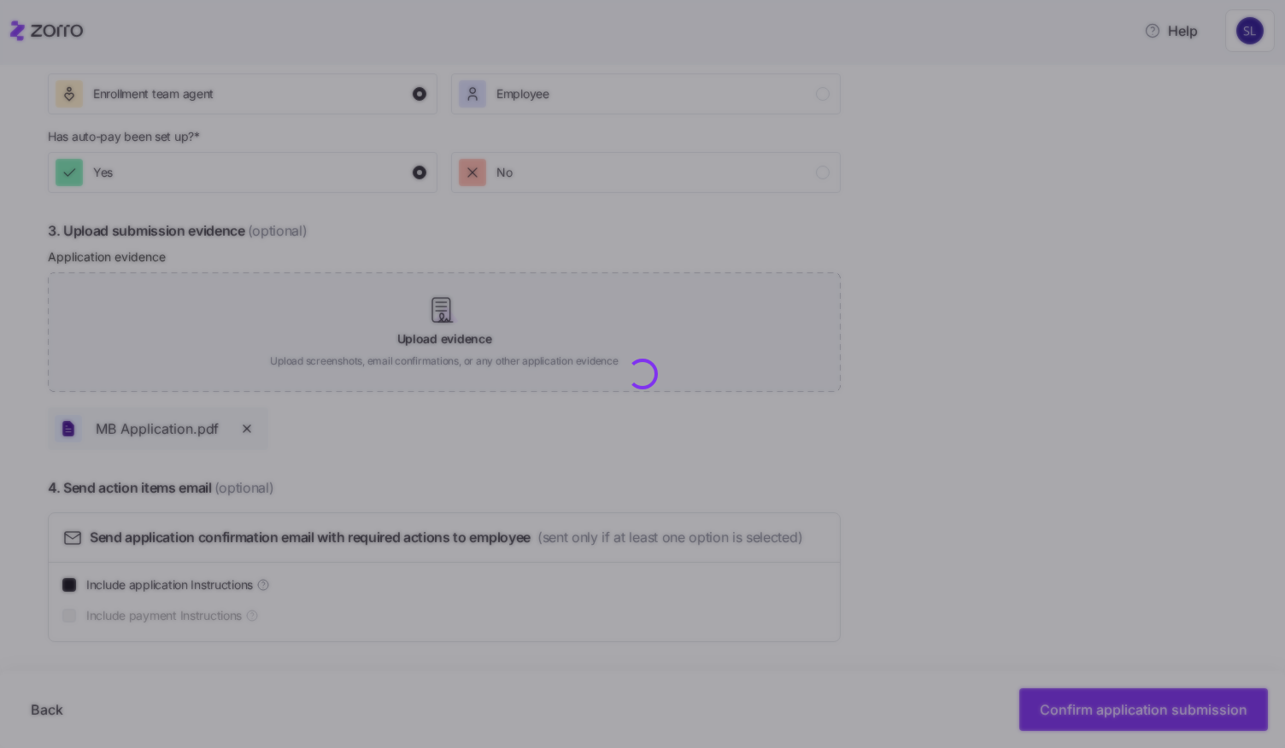
checkbox input "false"
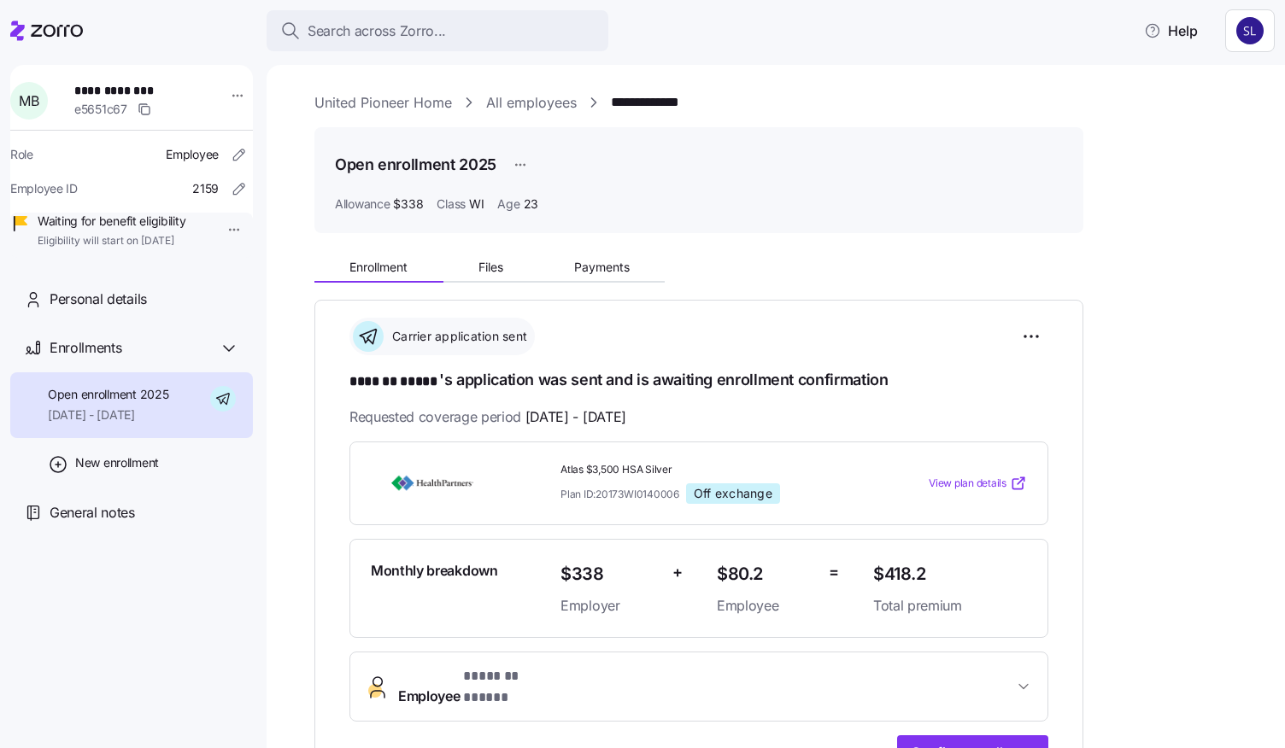
click at [507, 105] on link "All employees" at bounding box center [531, 102] width 91 height 21
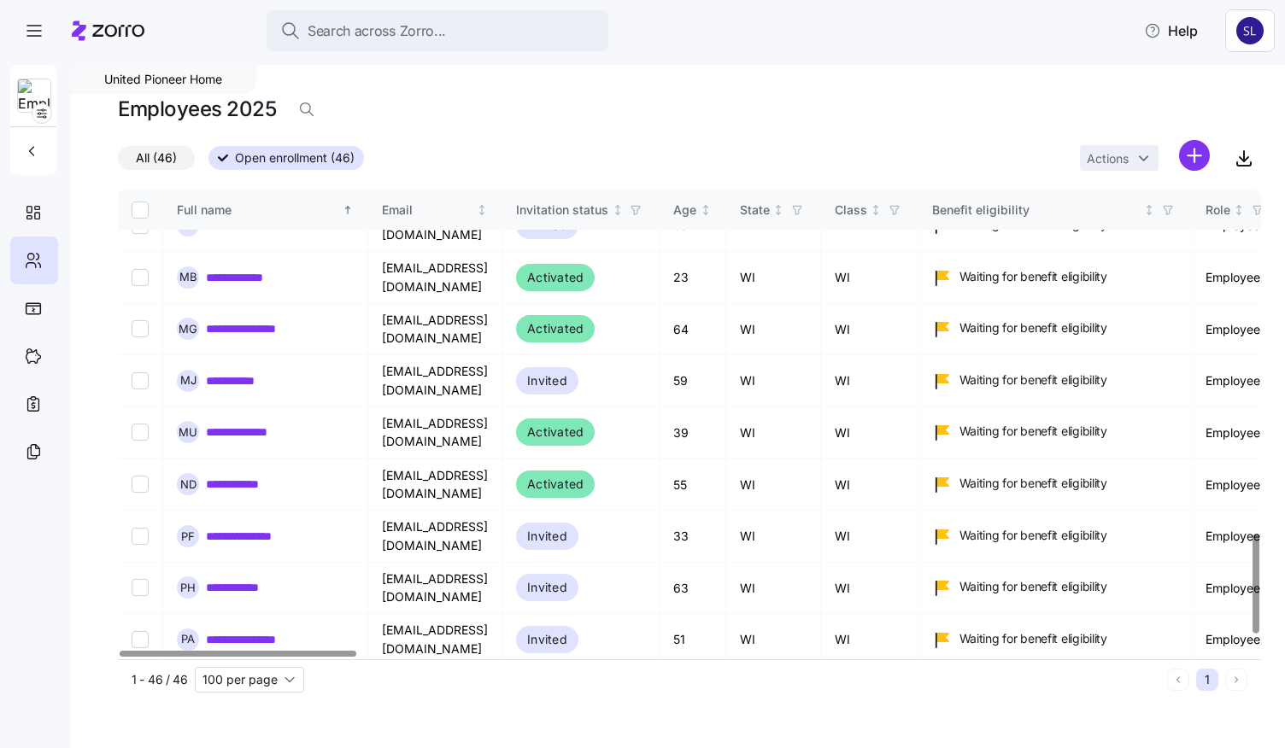
scroll to position [1680, 0]
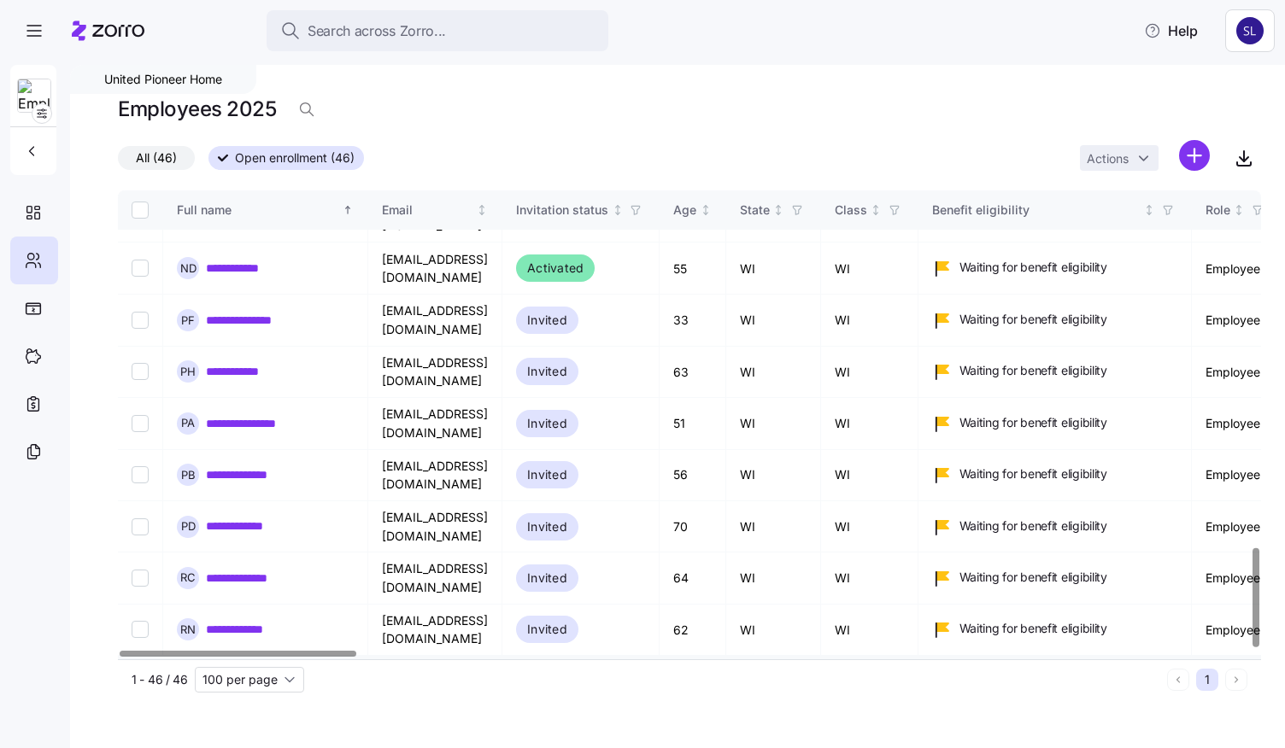
click at [255, 673] on link "**********" at bounding box center [244, 681] width 76 height 17
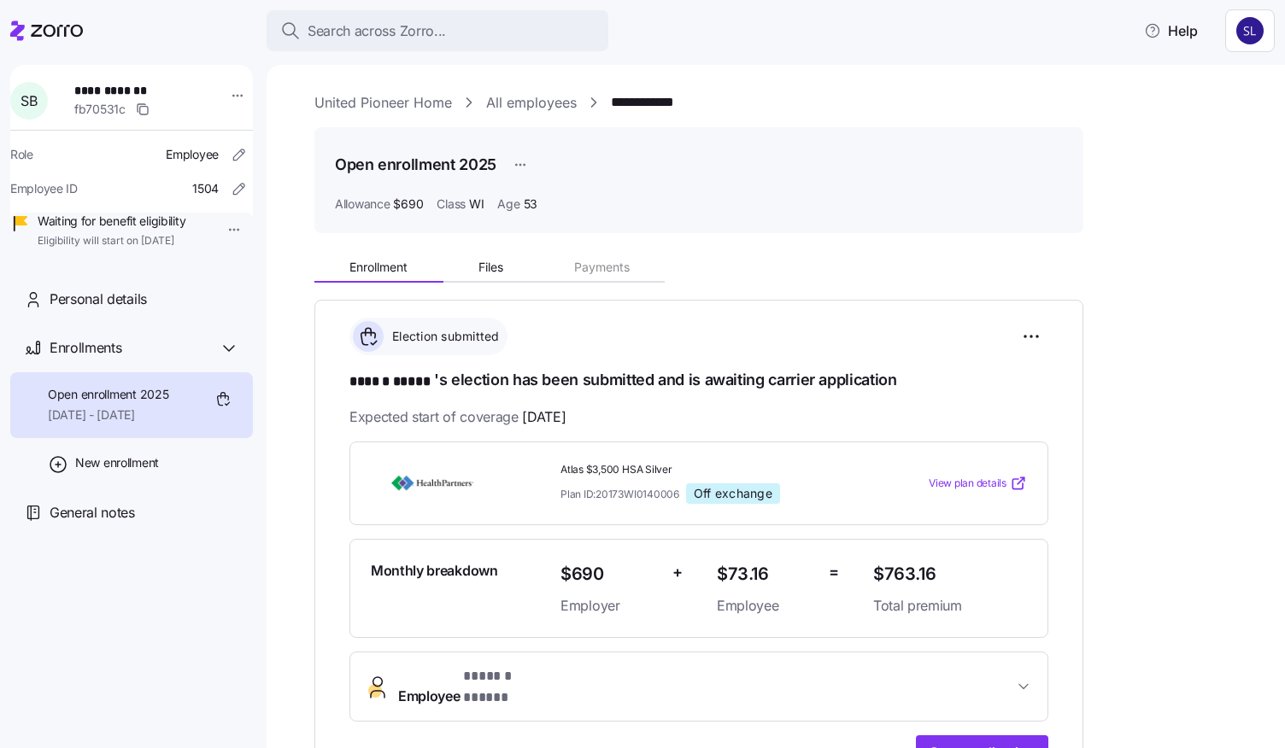
scroll to position [171, 0]
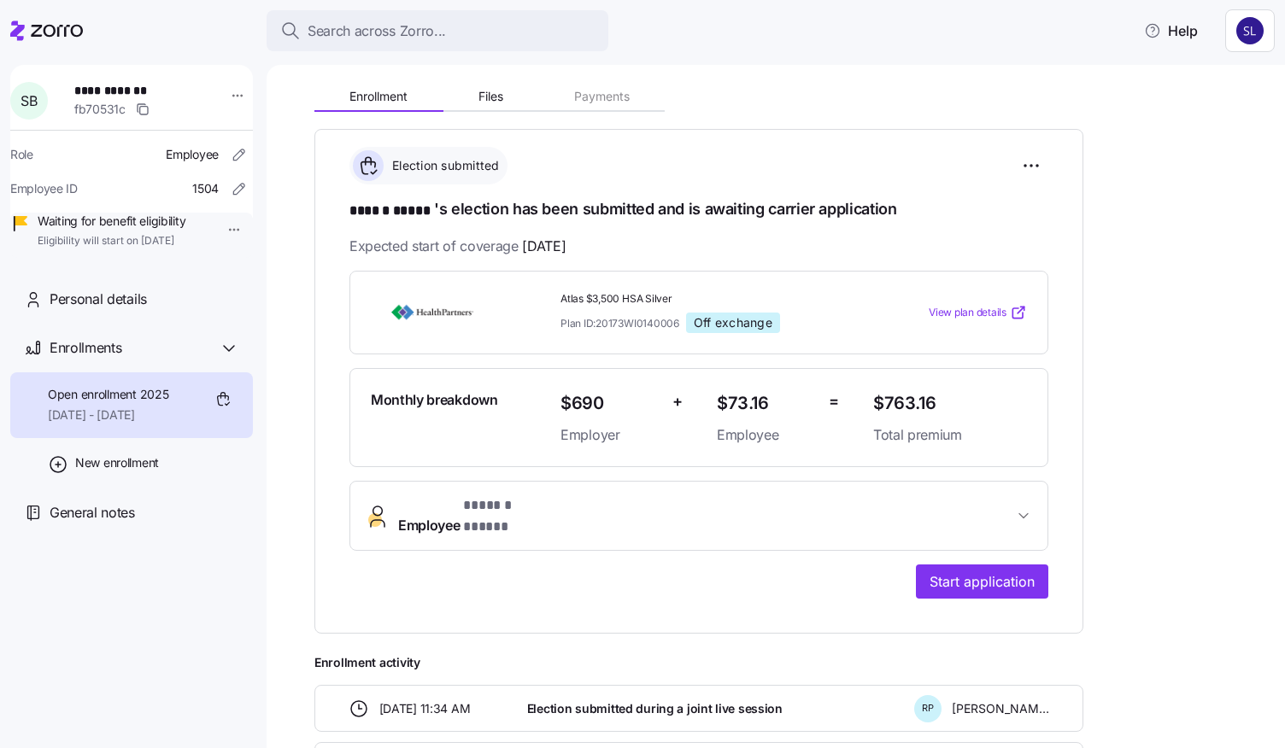
click at [997, 508] on span "Employee * ****** ***** *" at bounding box center [705, 515] width 615 height 41
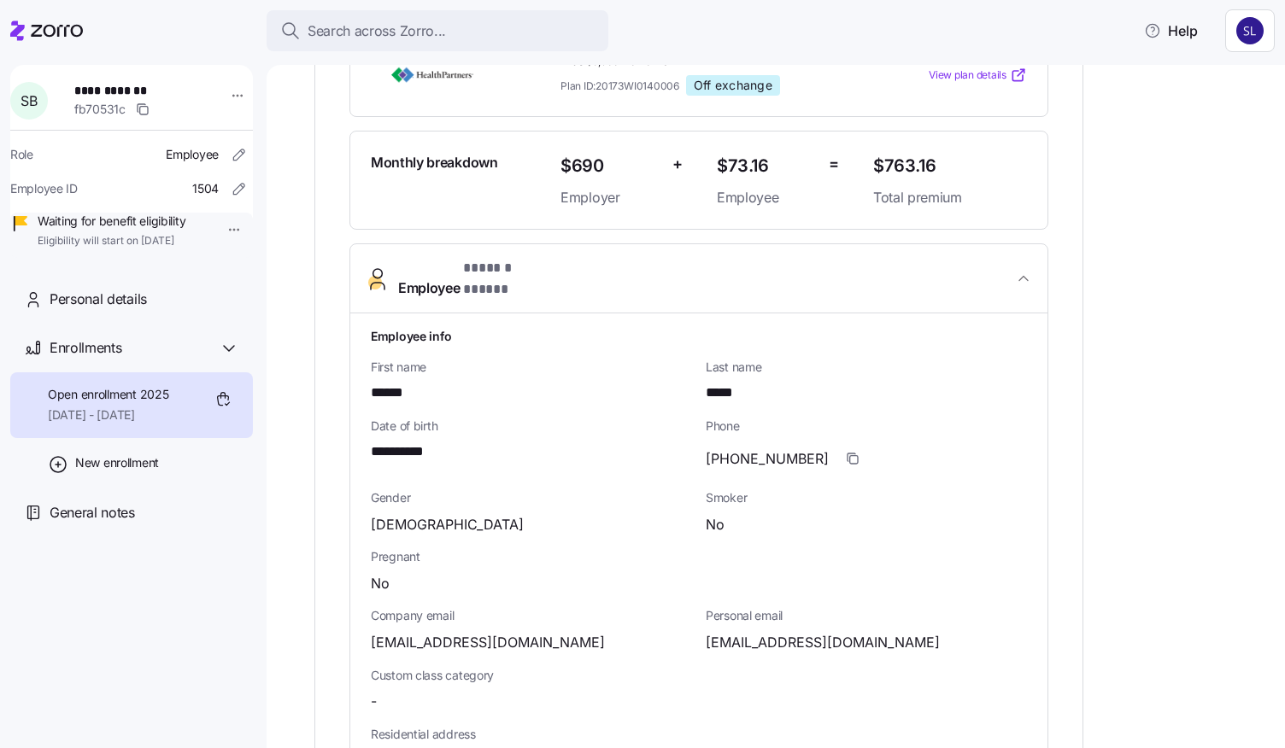
scroll to position [513, 0]
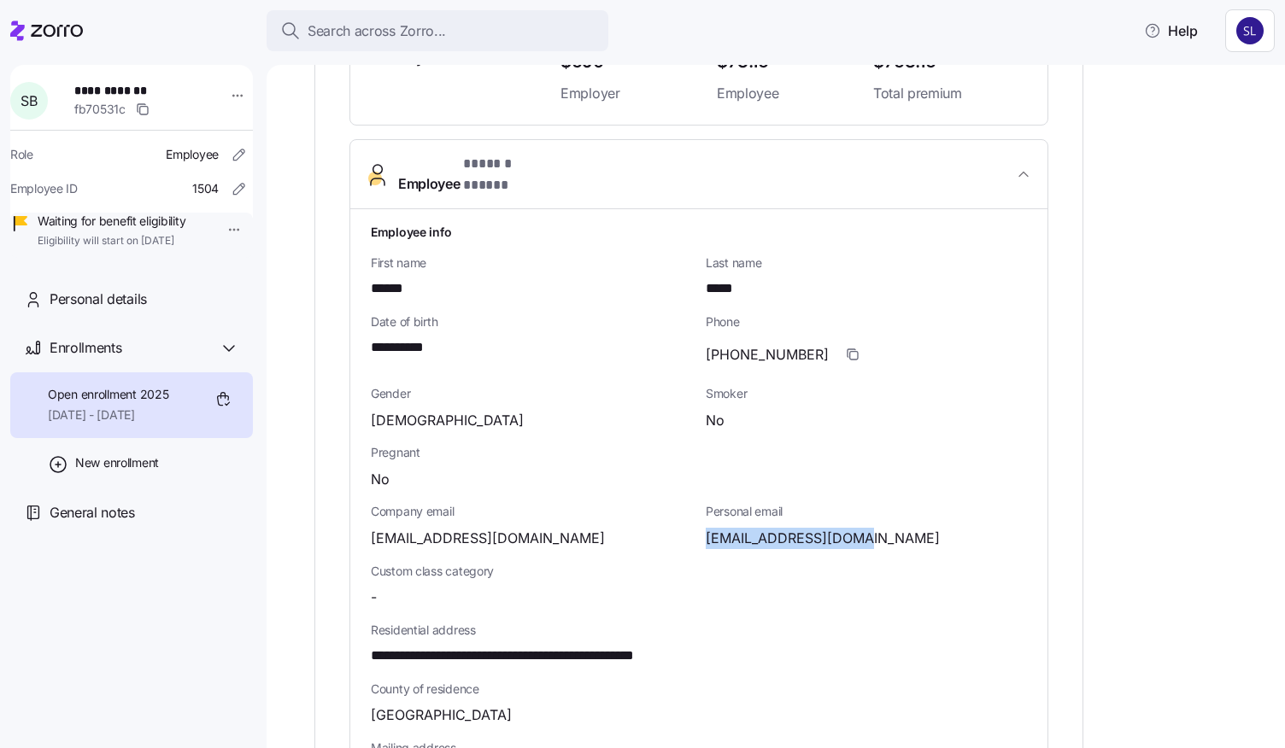
drag, startPoint x: 865, startPoint y: 519, endPoint x: 702, endPoint y: 524, distance: 163.3
click at [702, 524] on div "Personal email sandynpete@gmail.com" at bounding box center [866, 525] width 335 height 59
copy span "[EMAIL_ADDRESS][DOMAIN_NAME]"
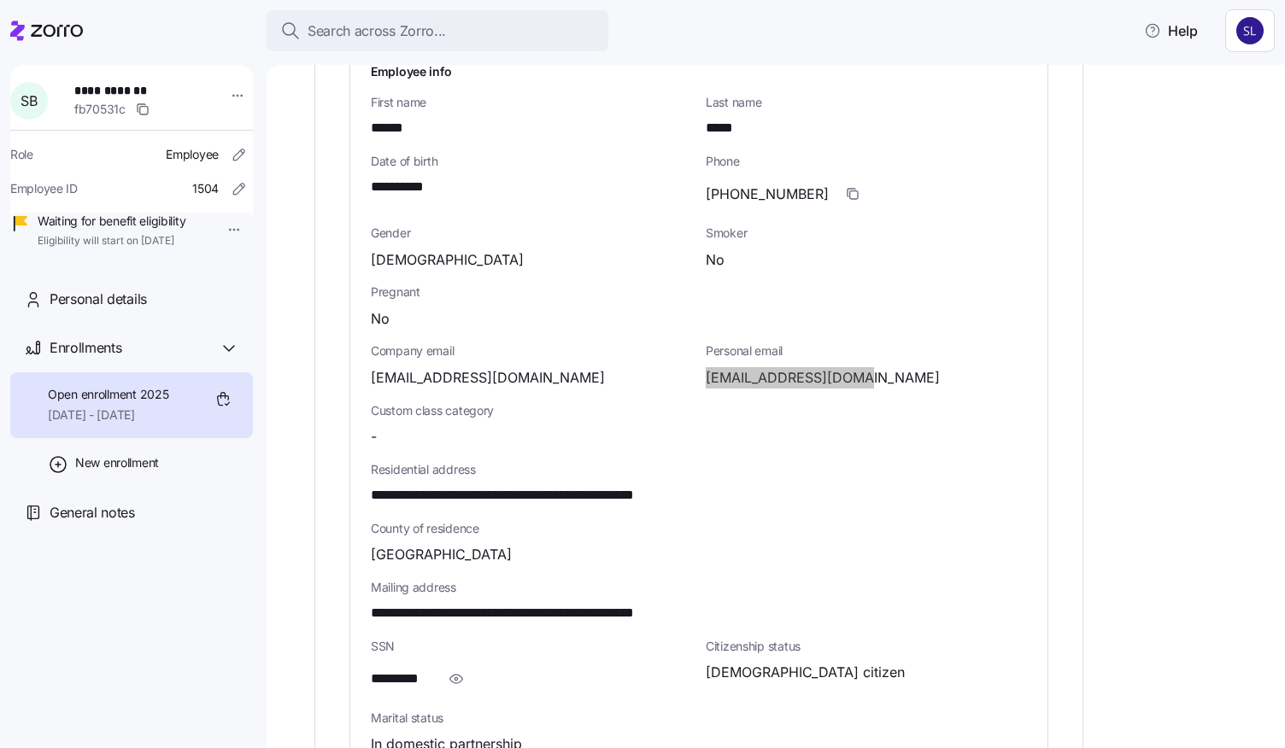
scroll to position [854, 0]
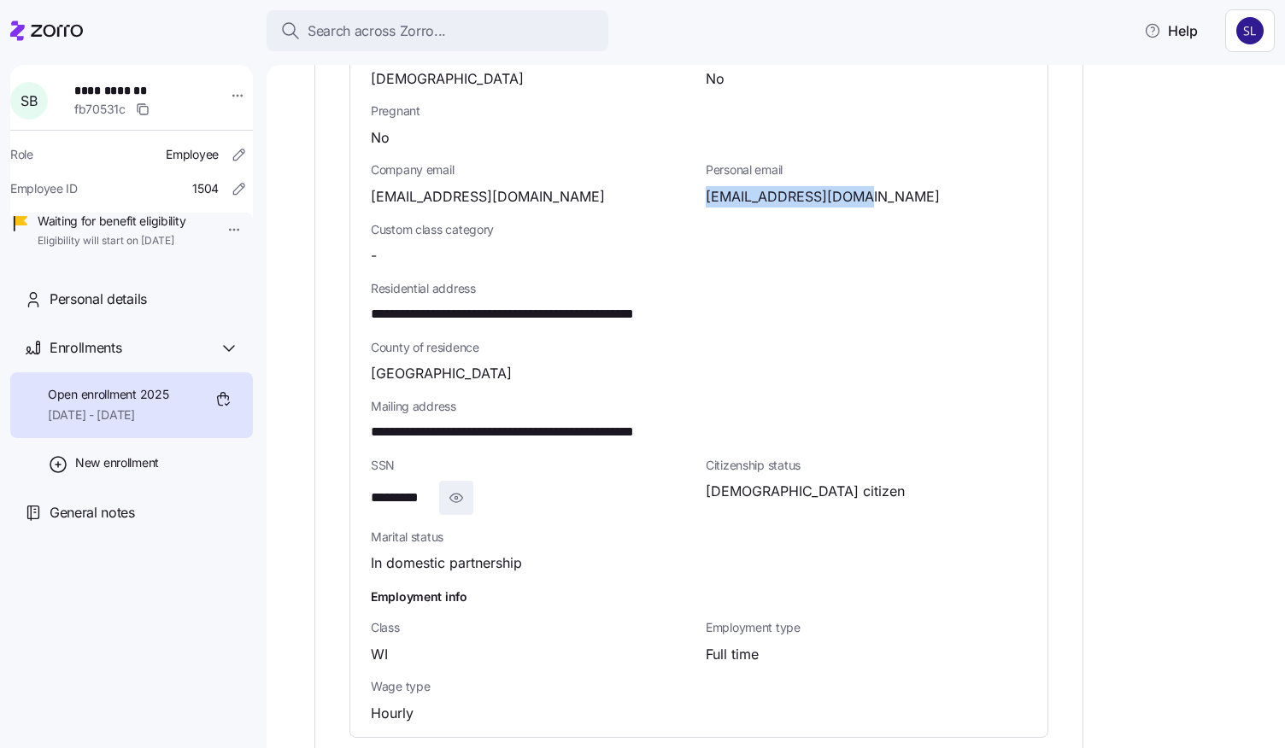
click at [455, 488] on icon "button" at bounding box center [456, 498] width 17 height 21
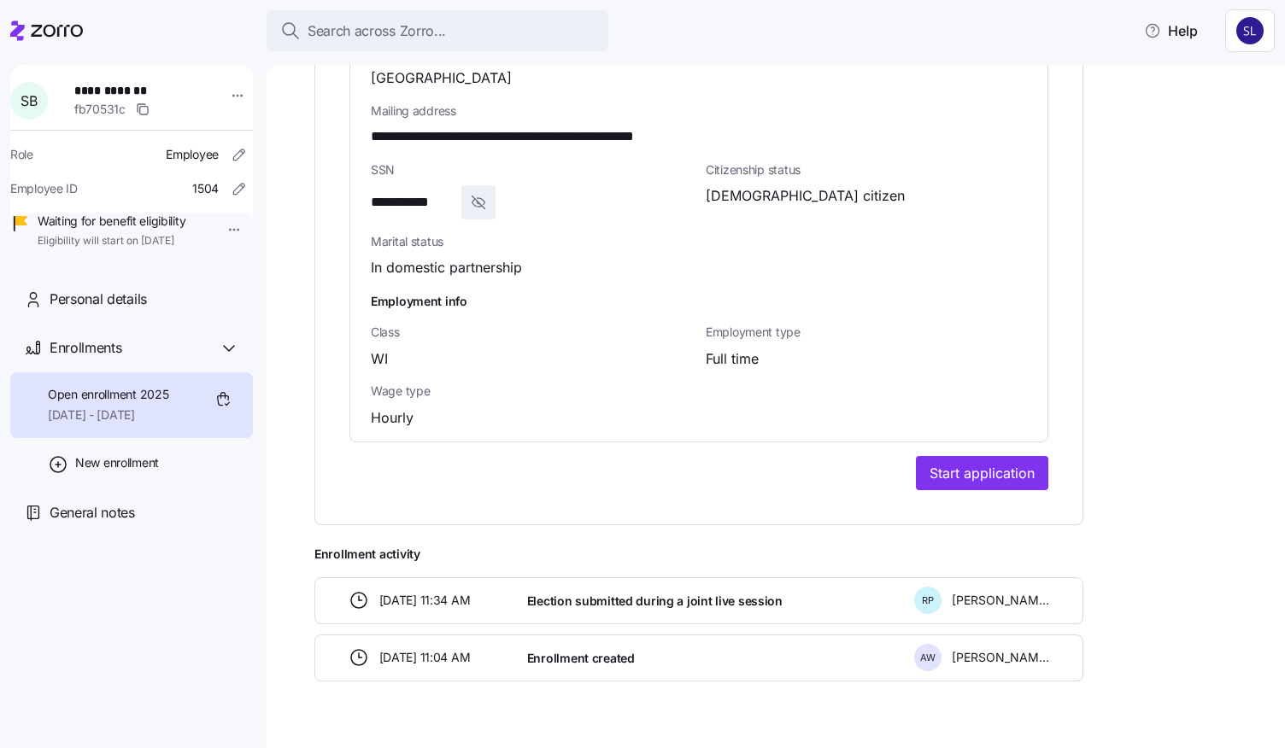
scroll to position [1165, 0]
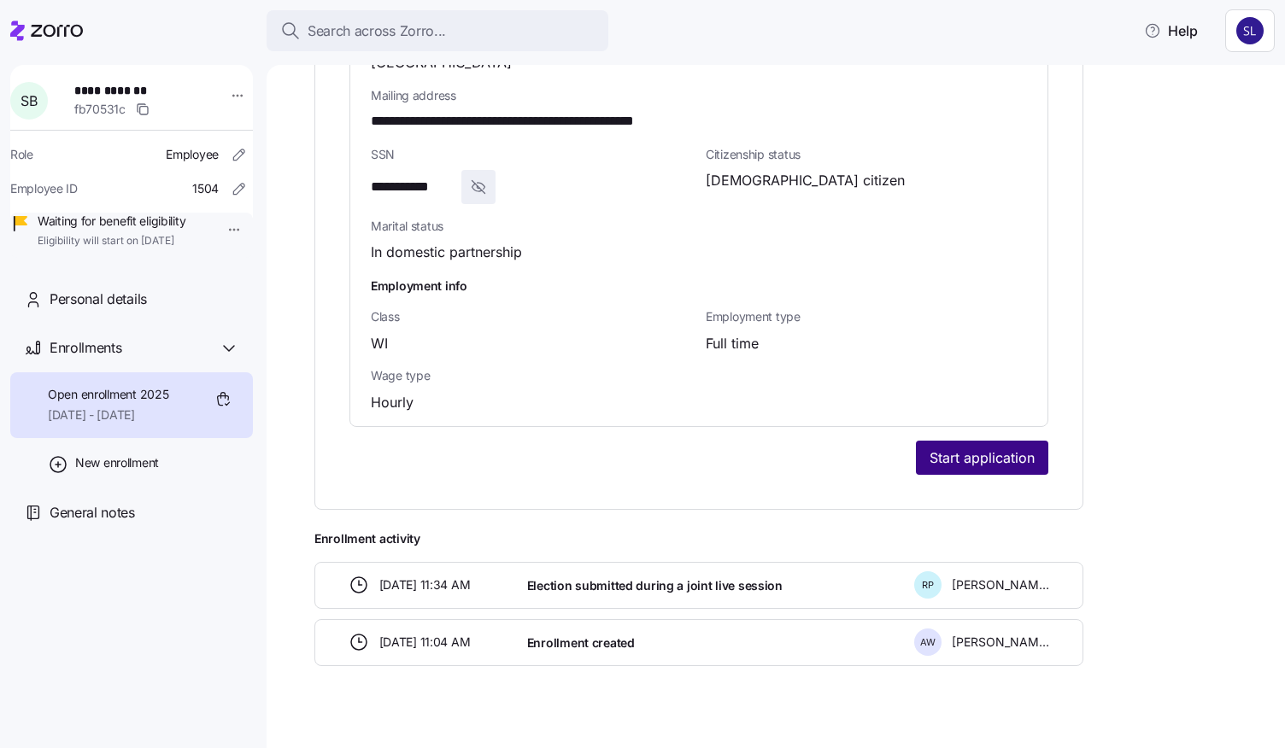
click at [991, 448] on span "Start application" at bounding box center [981, 458] width 105 height 21
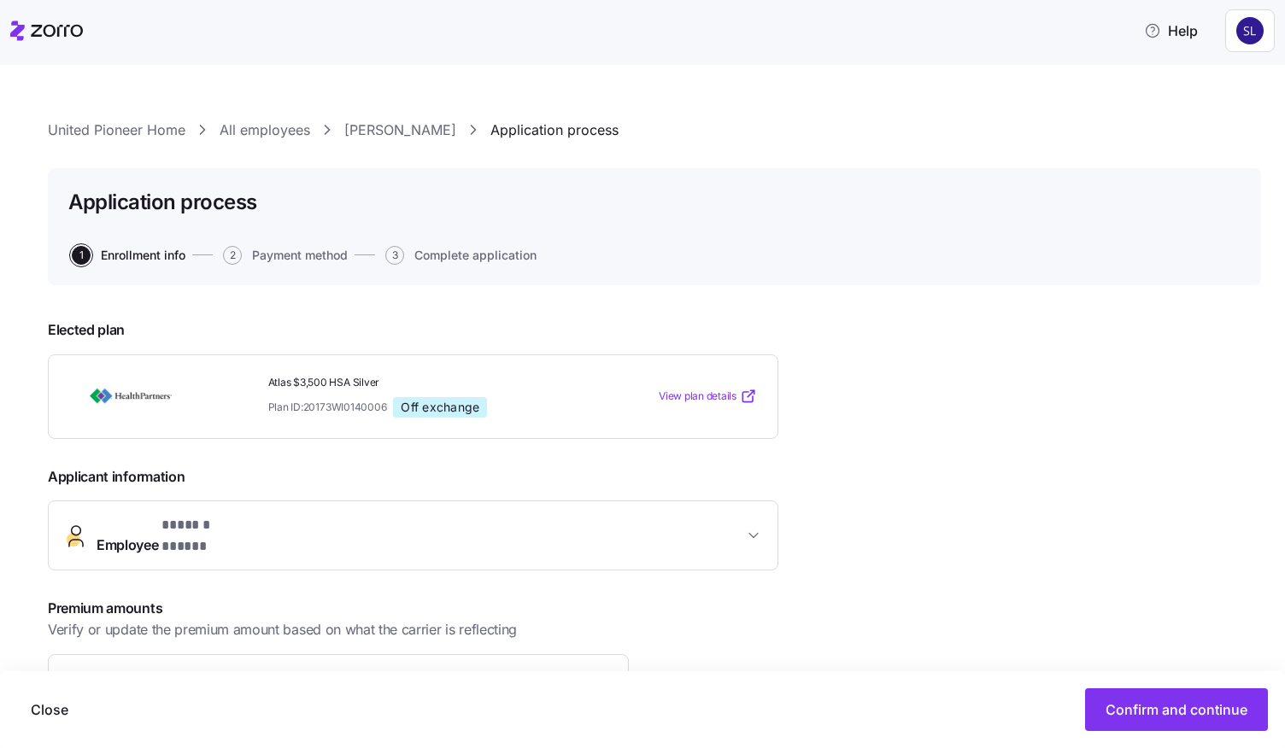
scroll to position [209, 0]
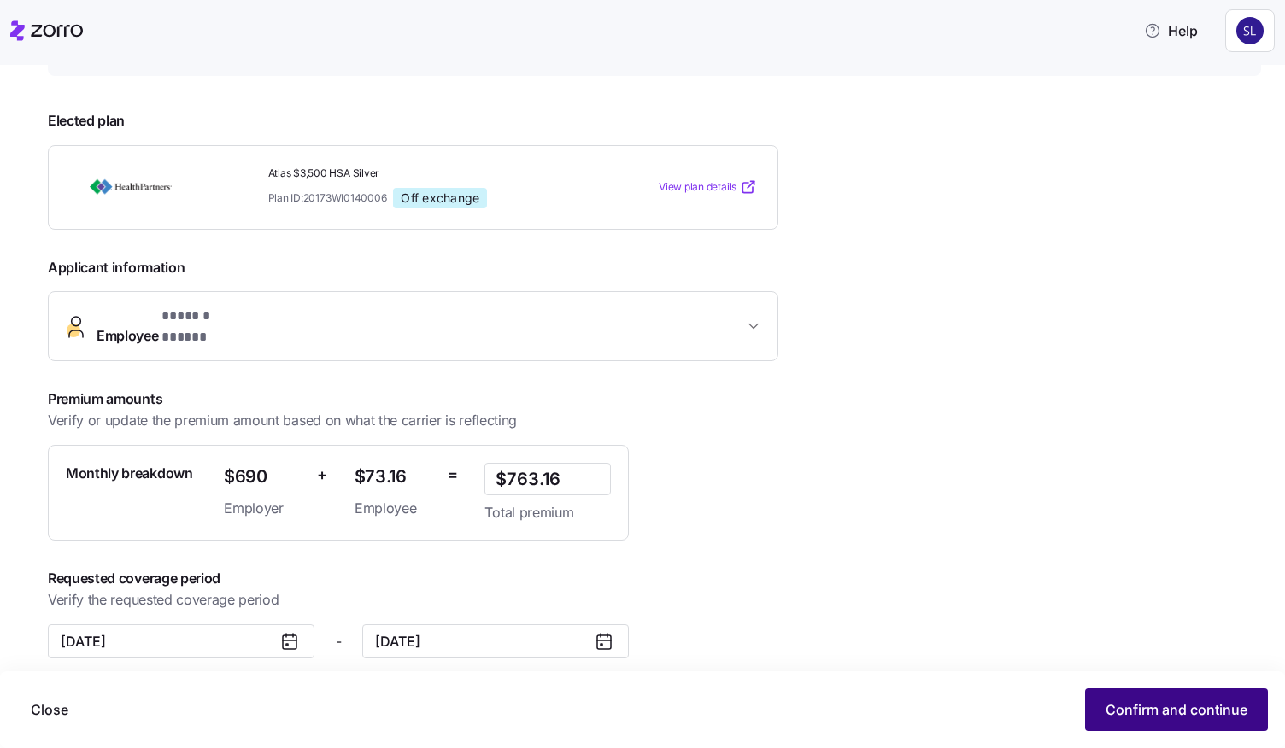
click at [1133, 711] on span "Confirm and continue" at bounding box center [1176, 710] width 142 height 21
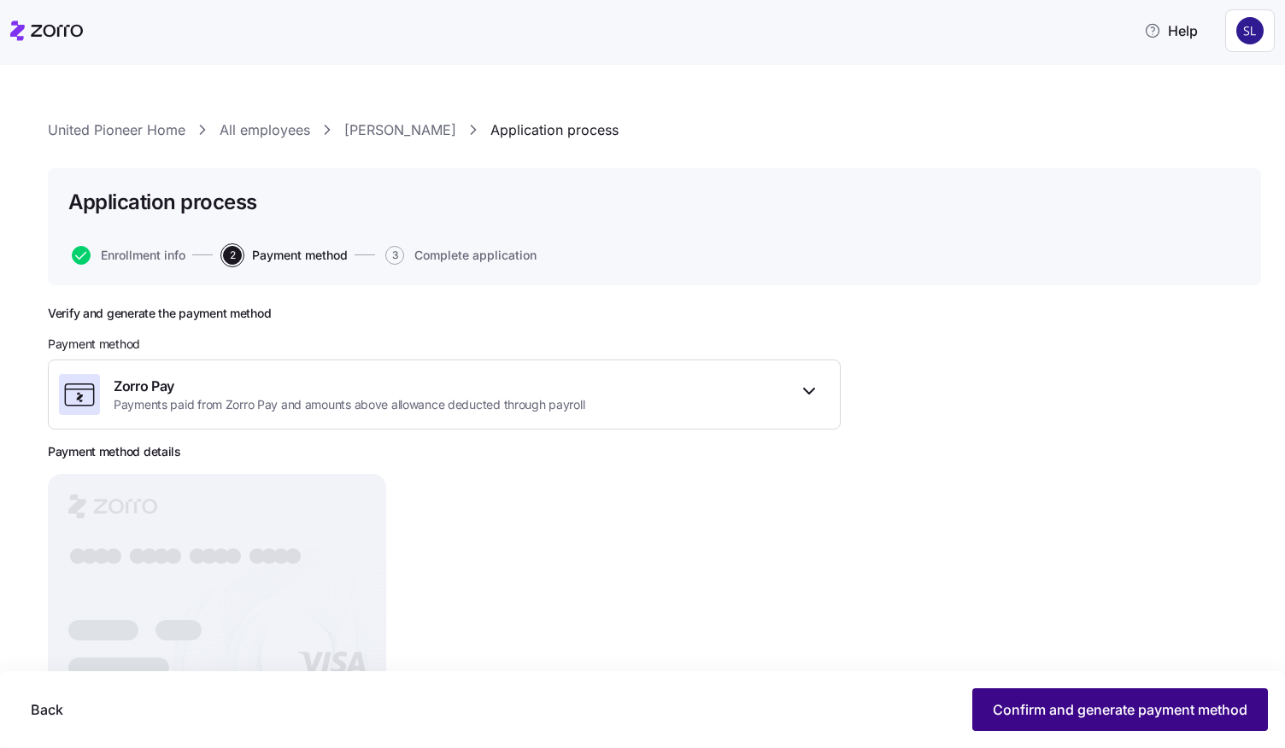
click at [1052, 707] on span "Confirm and generate payment method" at bounding box center [1120, 710] width 255 height 21
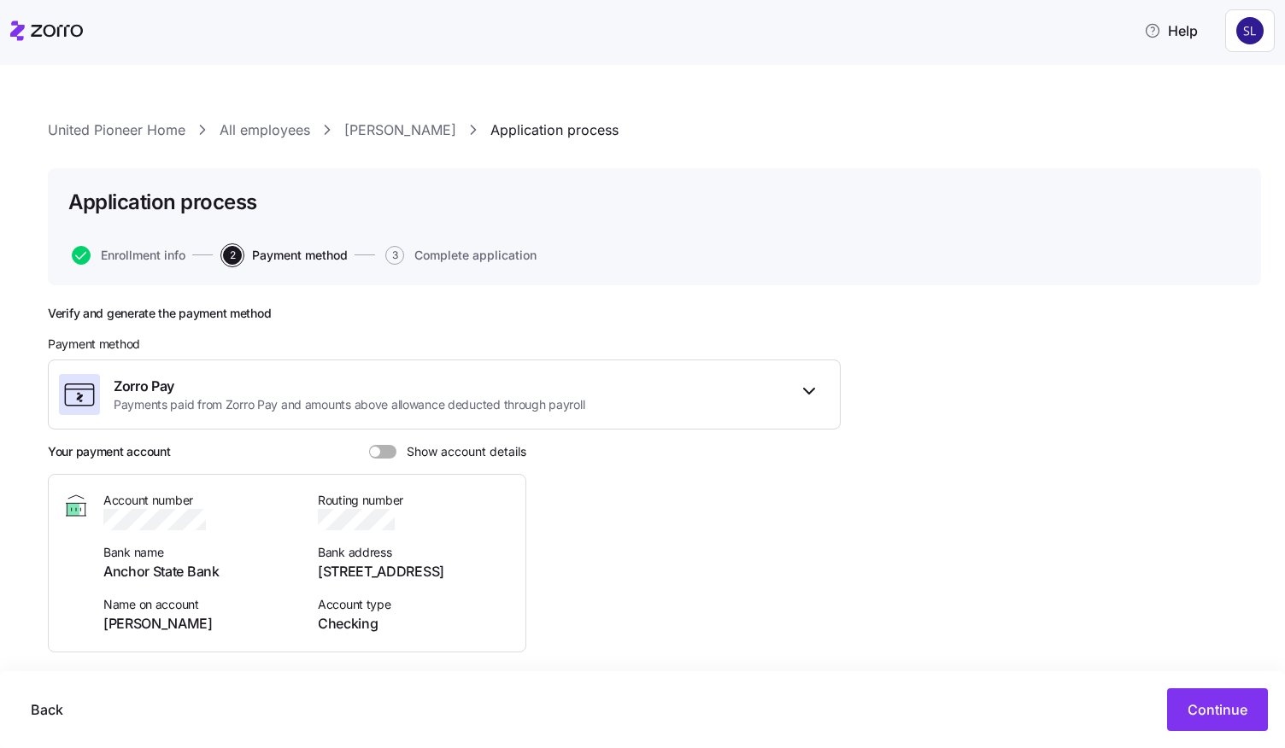
click at [393, 453] on span at bounding box center [388, 452] width 17 height 14
click at [369, 445] on input "Show account details" at bounding box center [369, 445] width 0 height 0
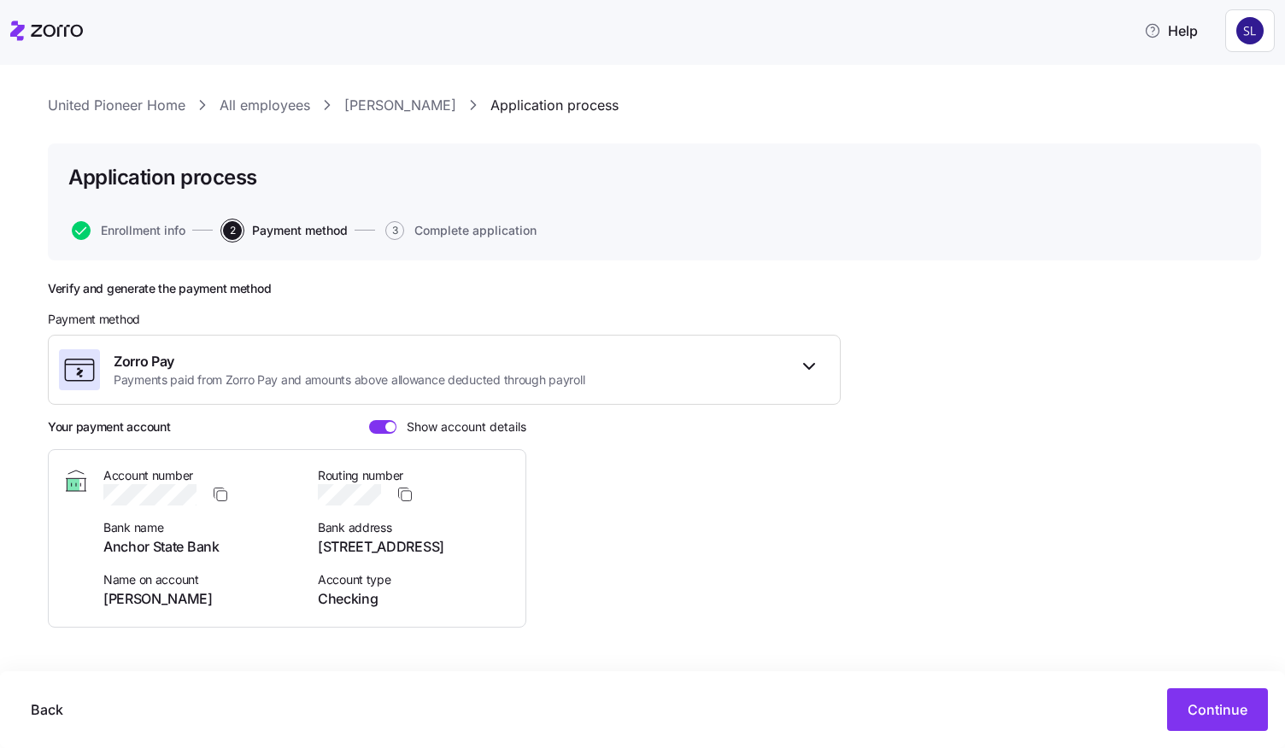
scroll to position [36, 0]
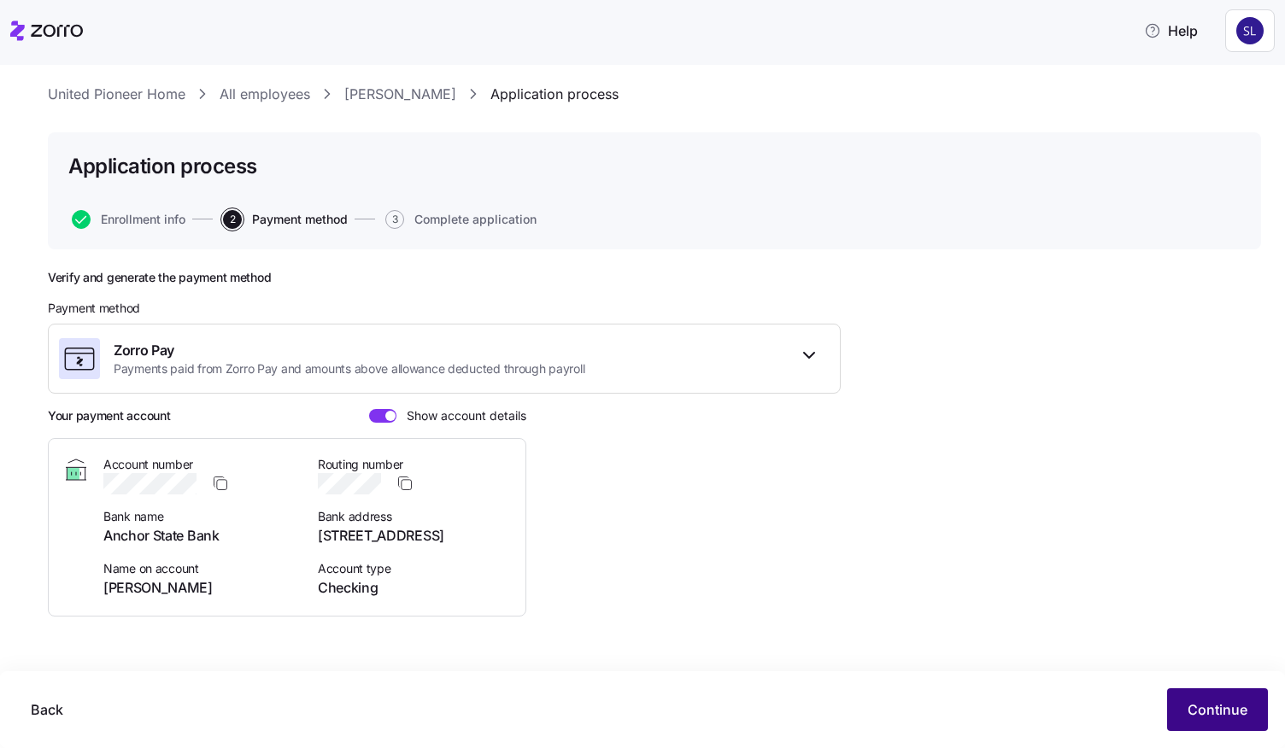
click at [1211, 708] on span "Continue" at bounding box center [1217, 710] width 60 height 21
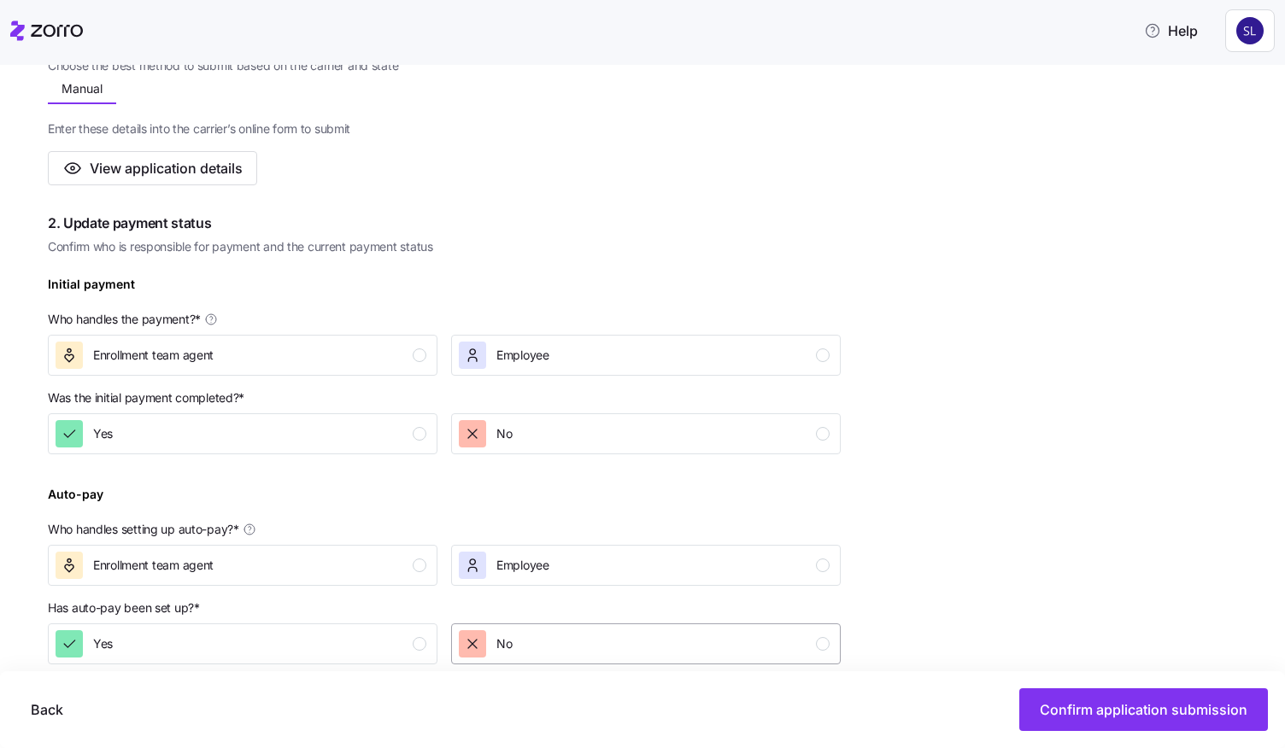
scroll to position [513, 0]
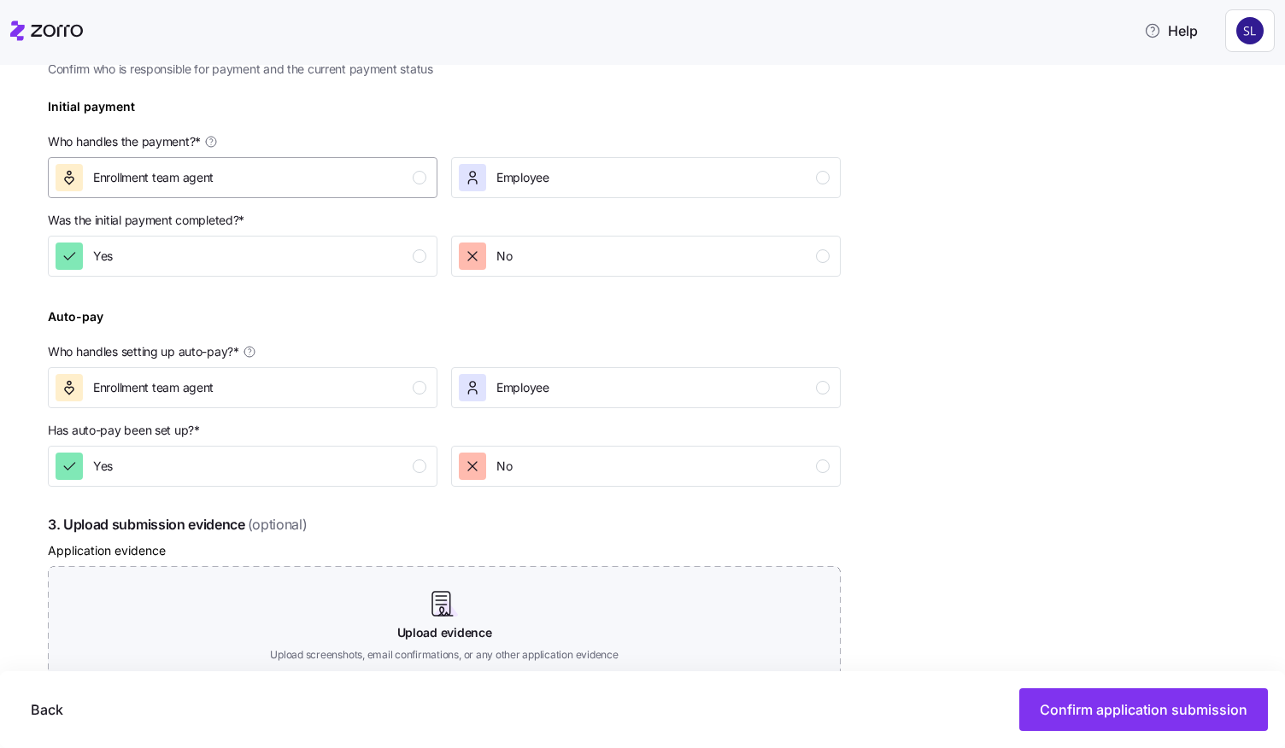
click at [335, 180] on div "Enrollment team agent" at bounding box center [241, 177] width 371 height 27
click at [346, 255] on div "Yes" at bounding box center [241, 256] width 371 height 27
click at [359, 390] on div "Enrollment team agent" at bounding box center [241, 387] width 371 height 27
click at [355, 472] on div "Yes" at bounding box center [241, 466] width 371 height 27
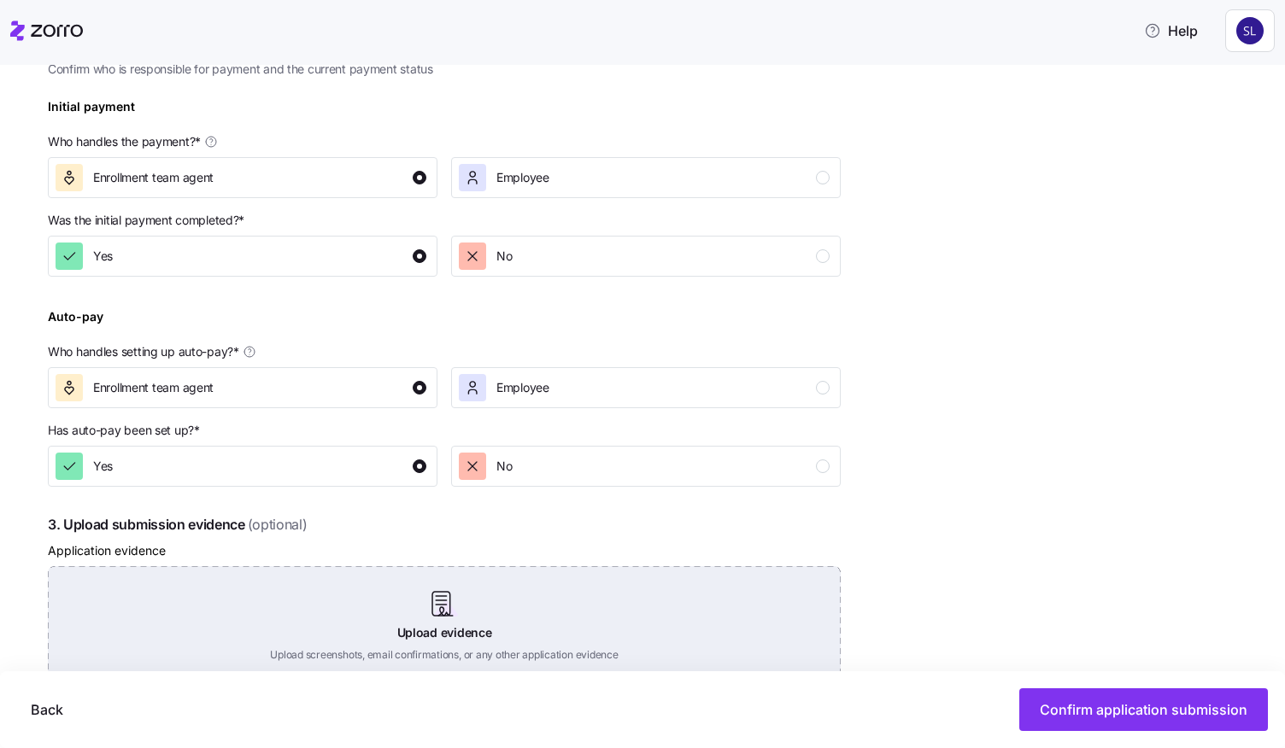
scroll to position [748, 0]
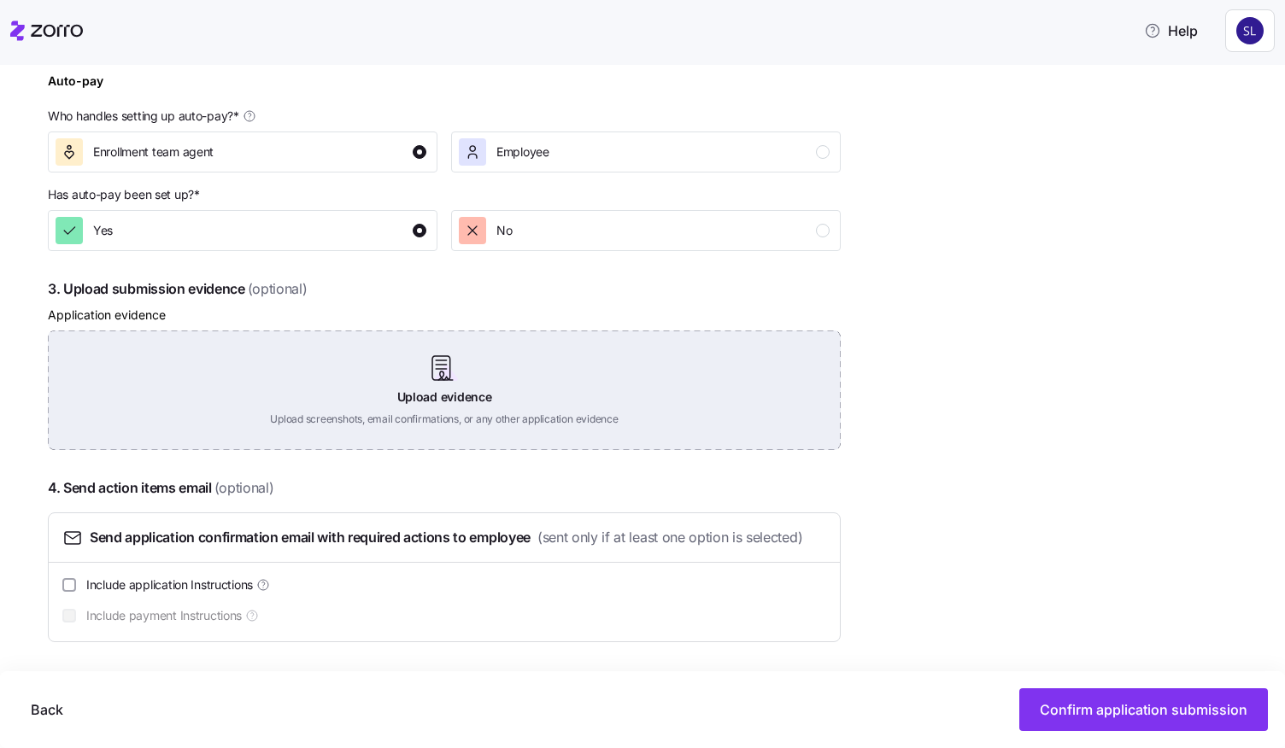
click at [517, 414] on div "Upload evidence Upload screenshots, email confirmations, or any other applicati…" at bounding box center [444, 391] width 793 height 120
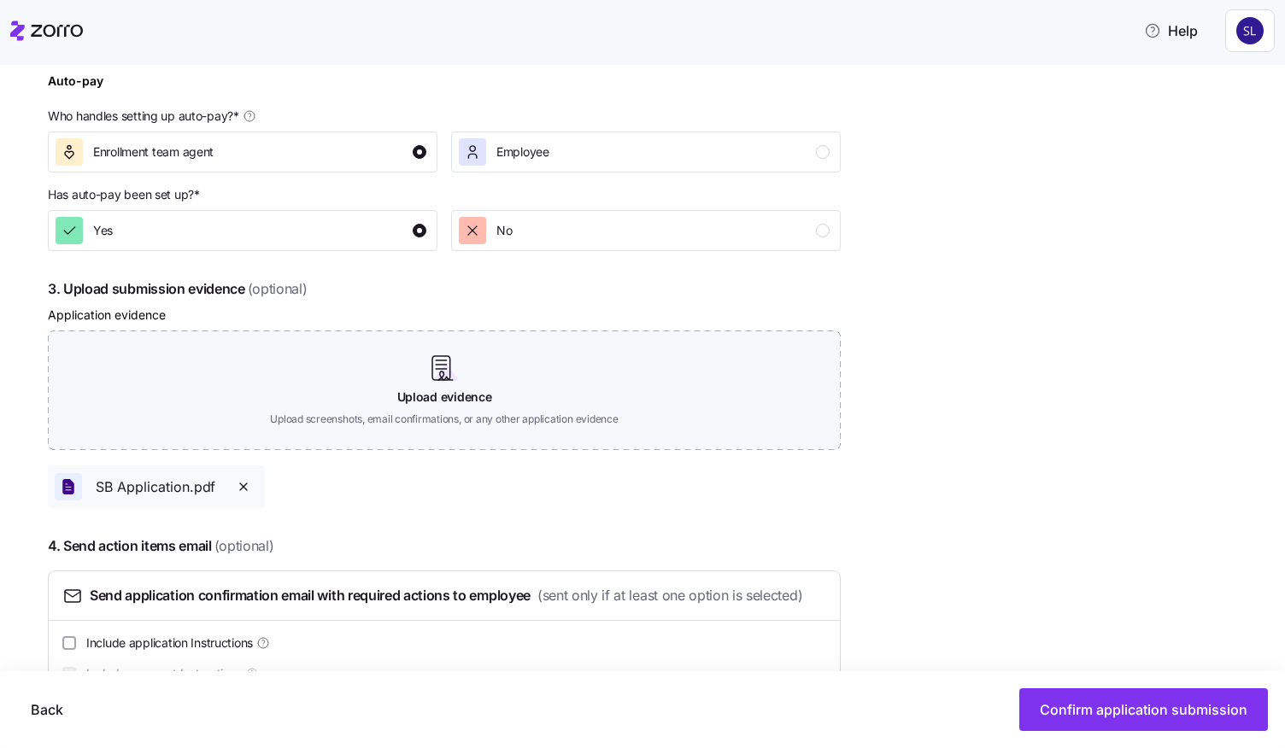
scroll to position [806, 0]
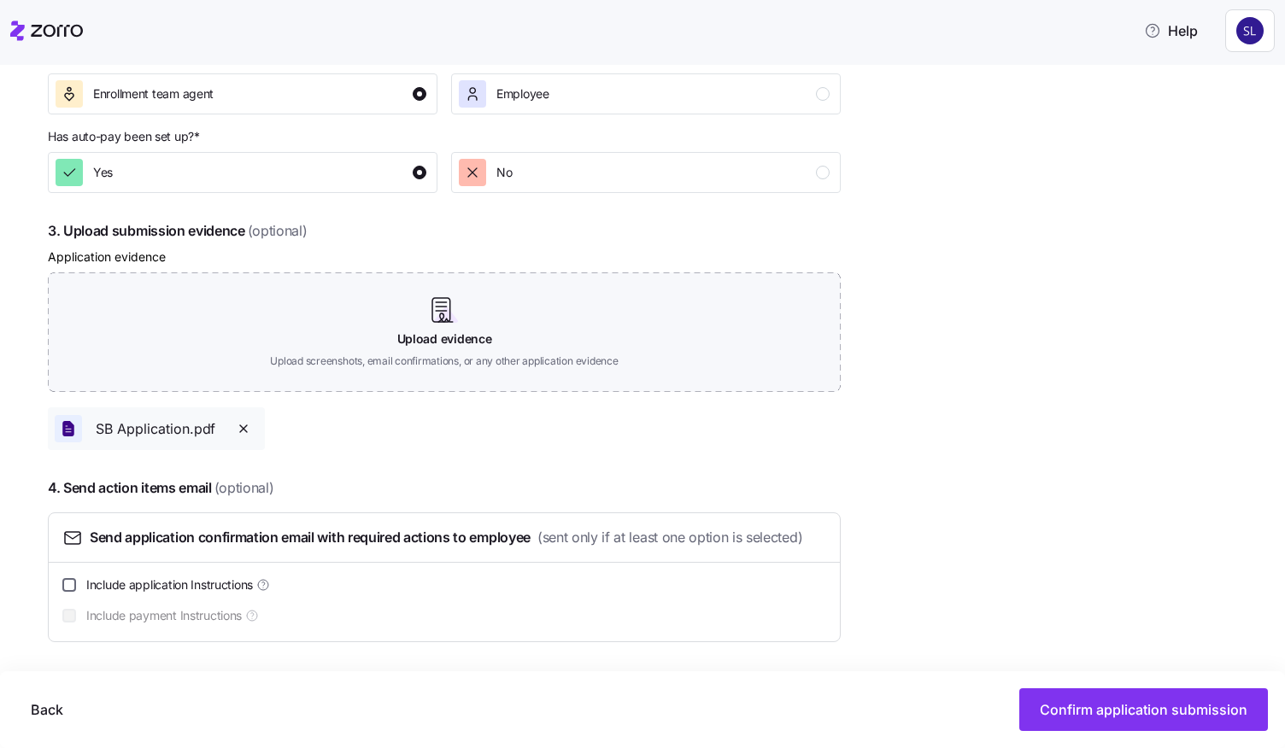
click at [76, 583] on input "Include application Instructions" at bounding box center [69, 585] width 14 height 14
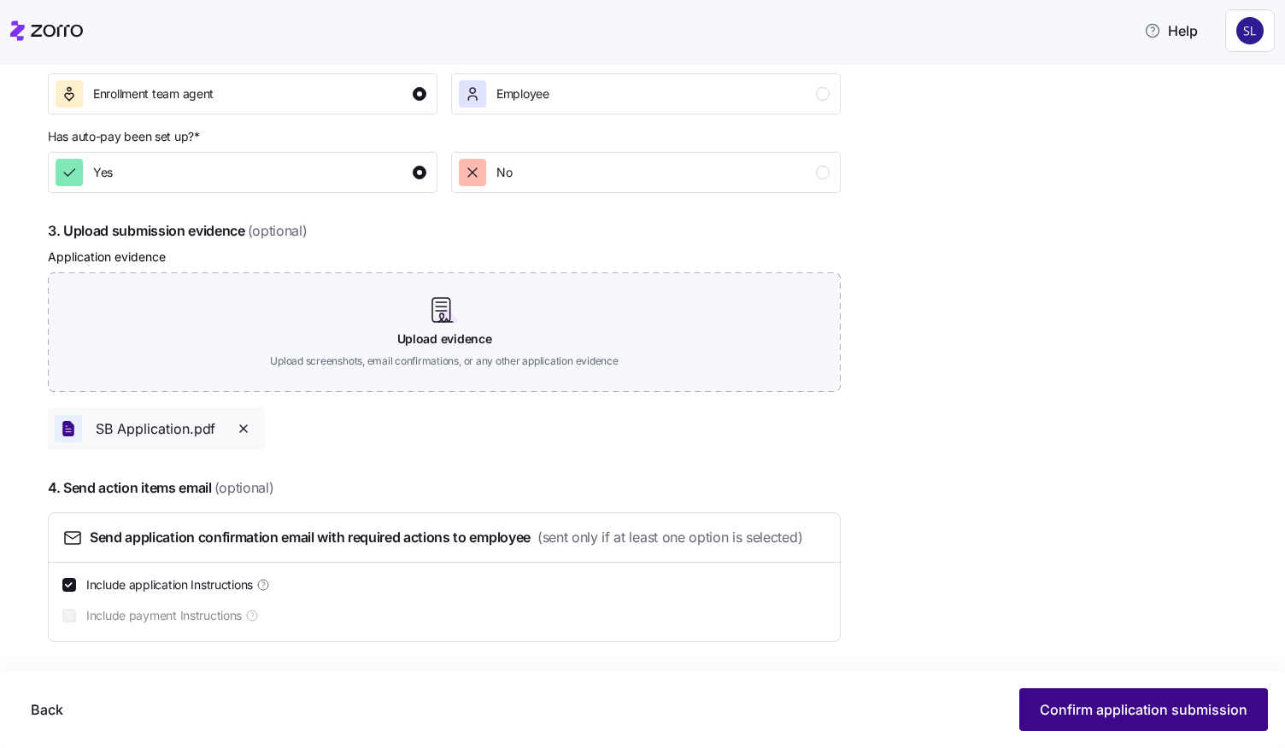
click at [1131, 712] on span "Confirm application submission" at bounding box center [1144, 710] width 208 height 21
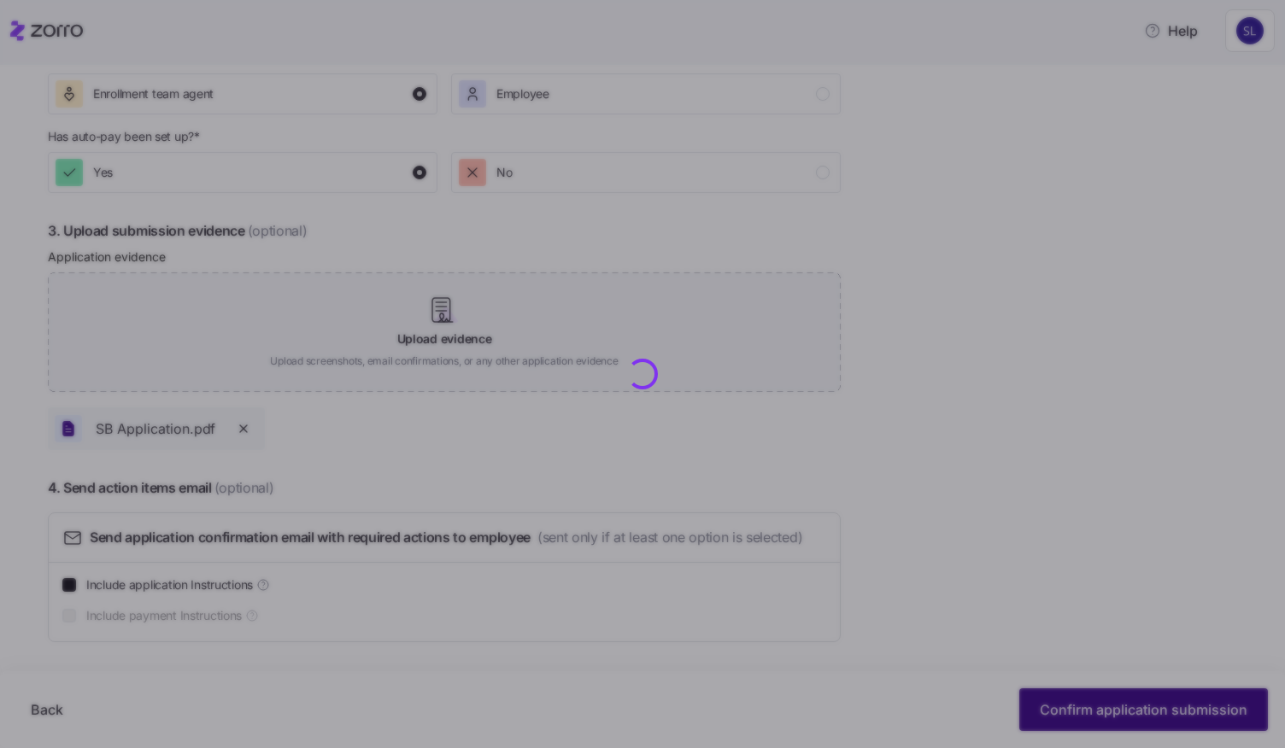
checkbox input "false"
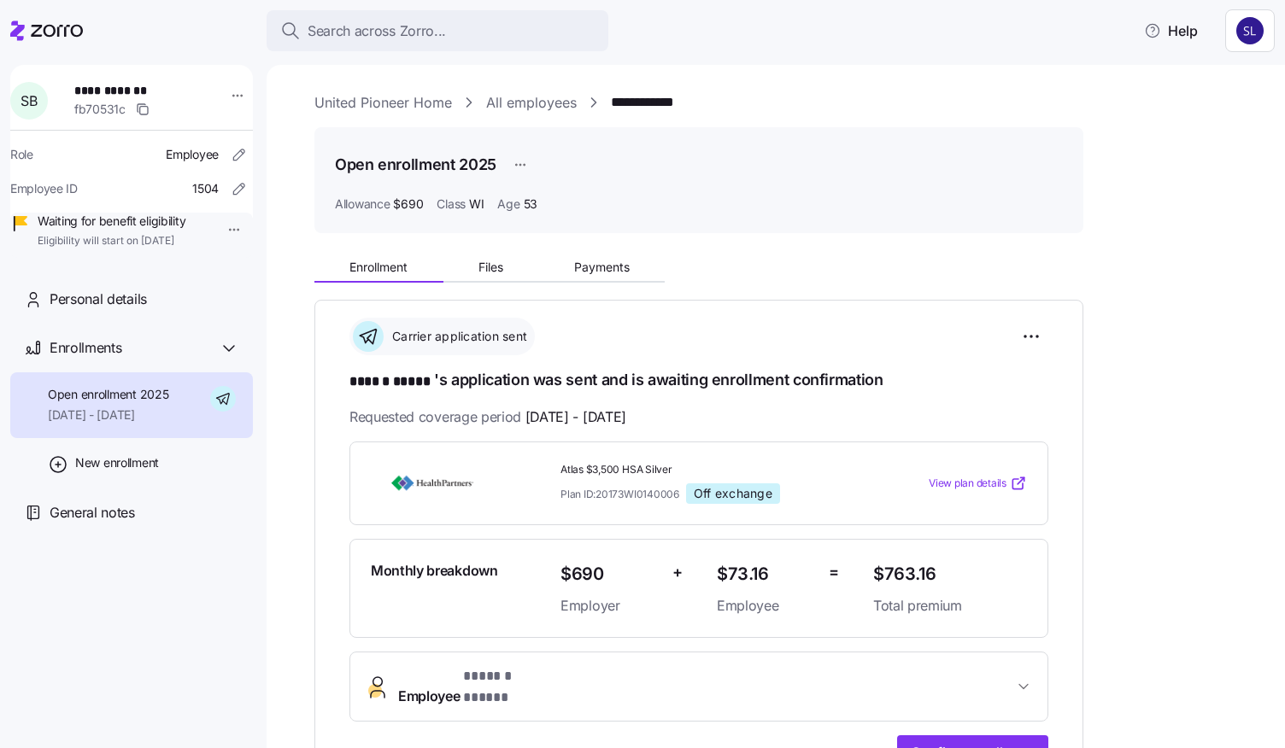
click at [525, 103] on link "All employees" at bounding box center [531, 102] width 91 height 21
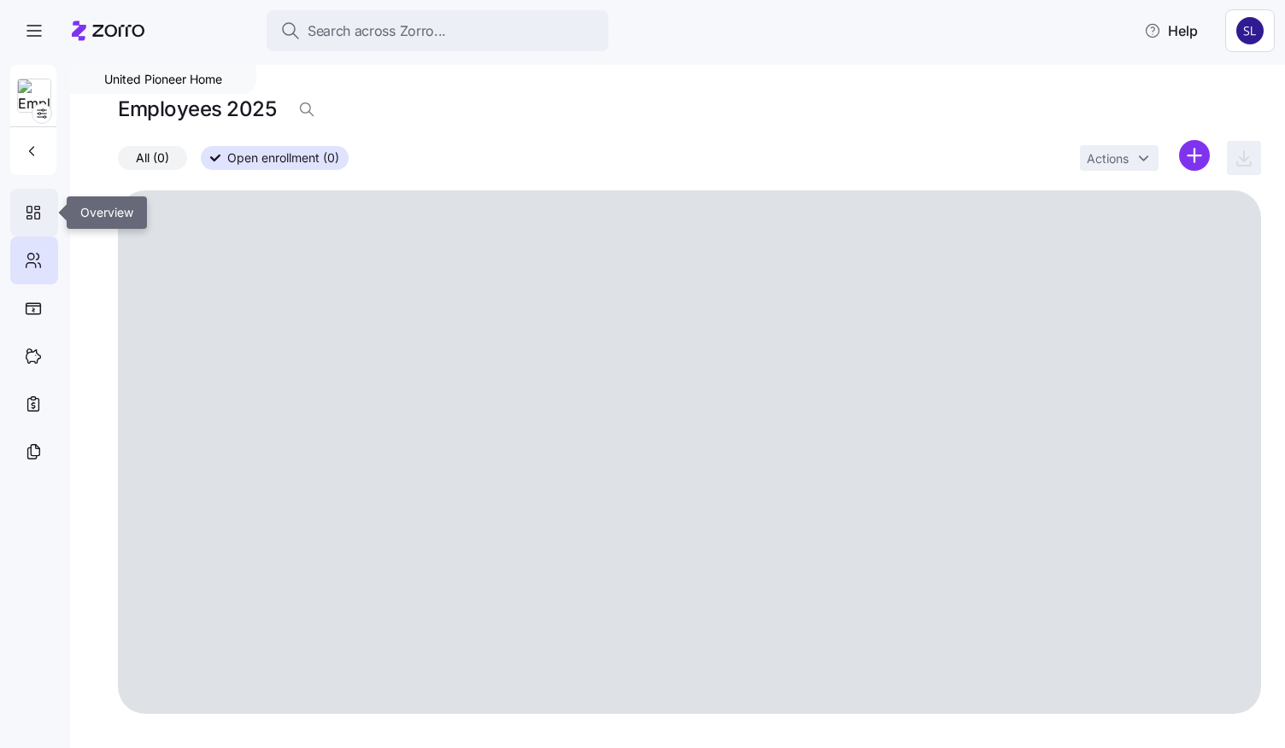
click at [29, 218] on icon at bounding box center [29, 217] width 5 height 3
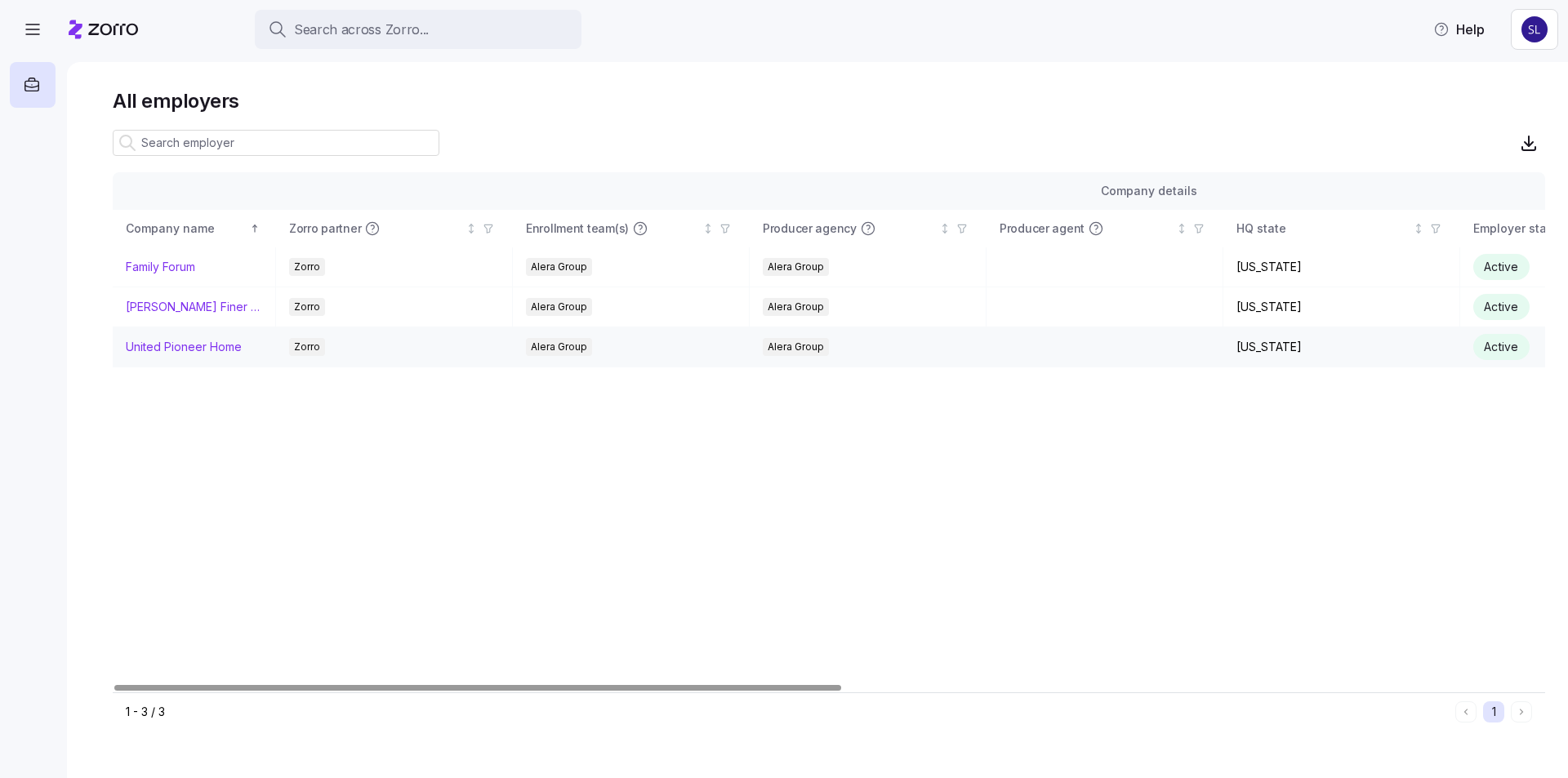
click at [171, 346] on link "United Pioneer Home" at bounding box center [184, 347] width 116 height 16
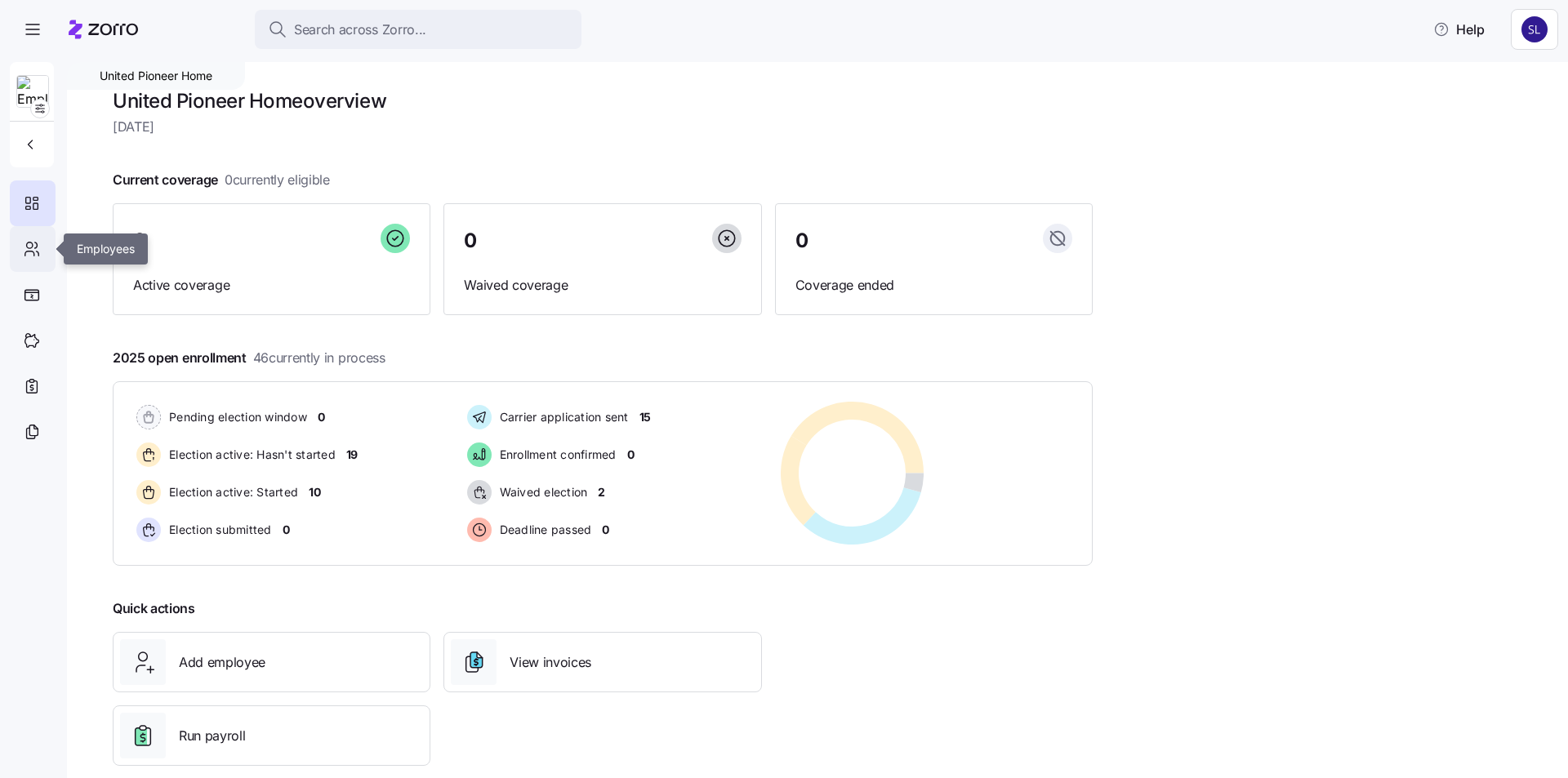
click at [30, 244] on icon at bounding box center [32, 249] width 18 height 20
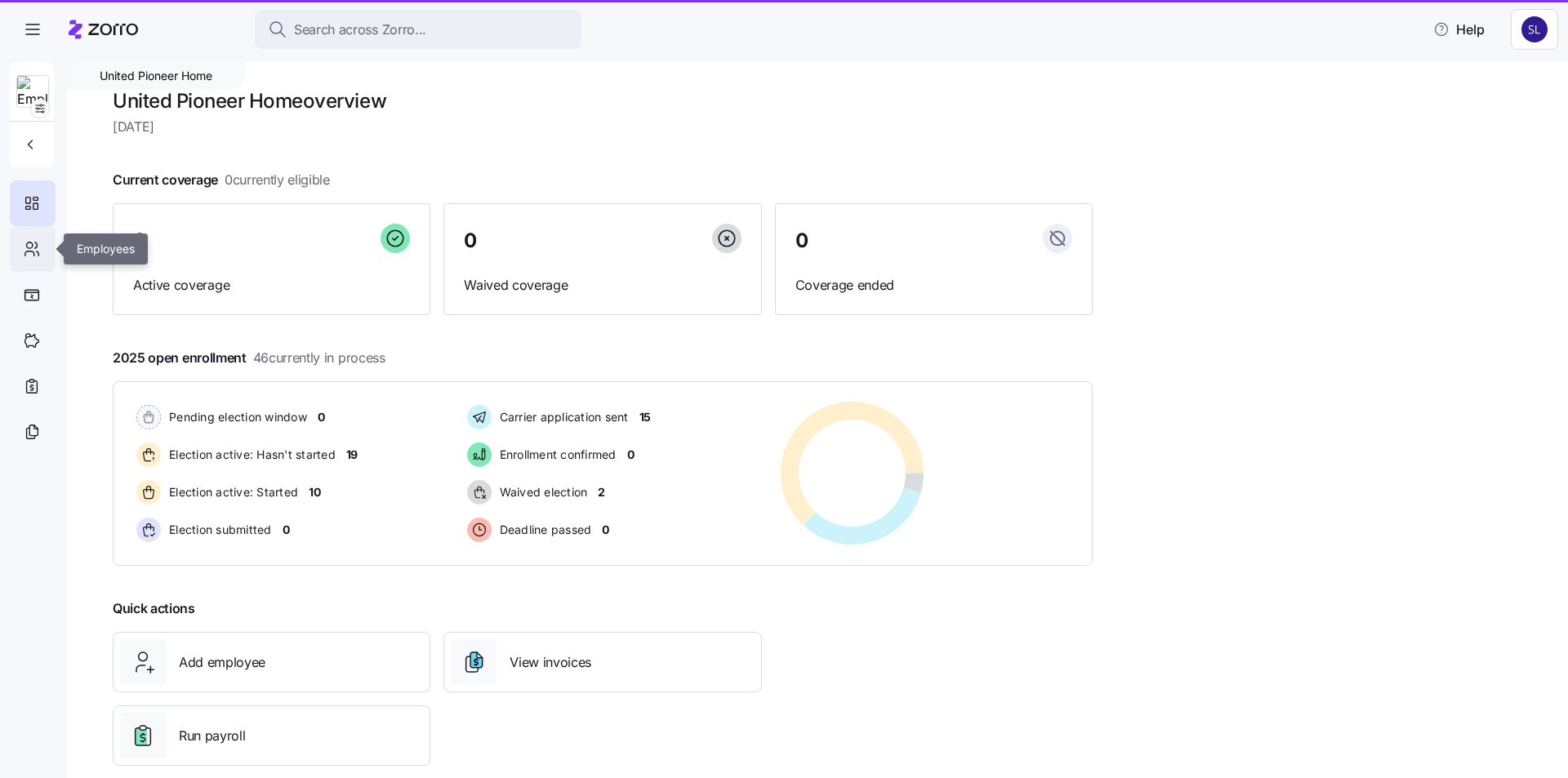
click at [30, 244] on icon at bounding box center [32, 249] width 18 height 20
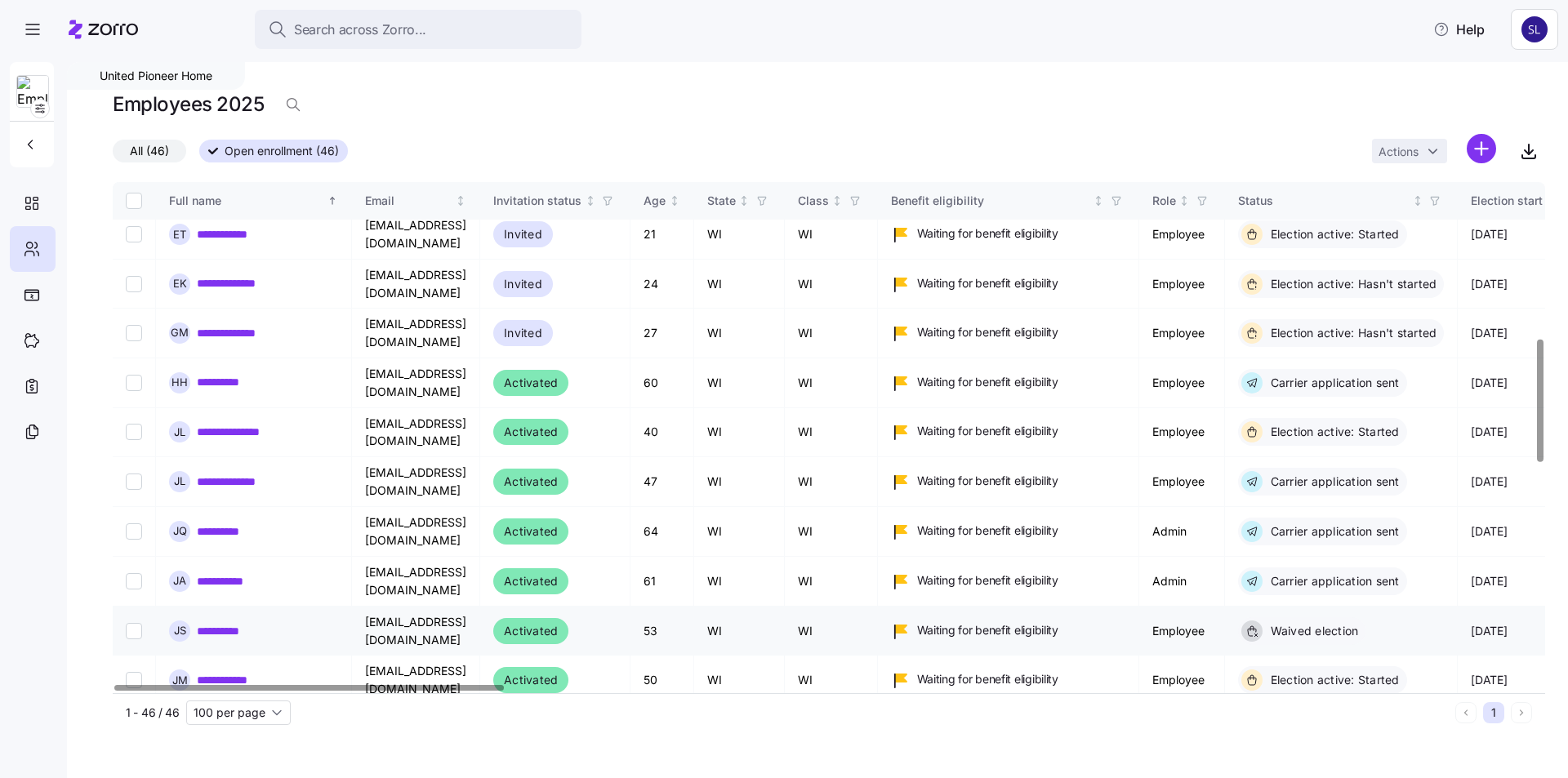
scroll to position [653, 0]
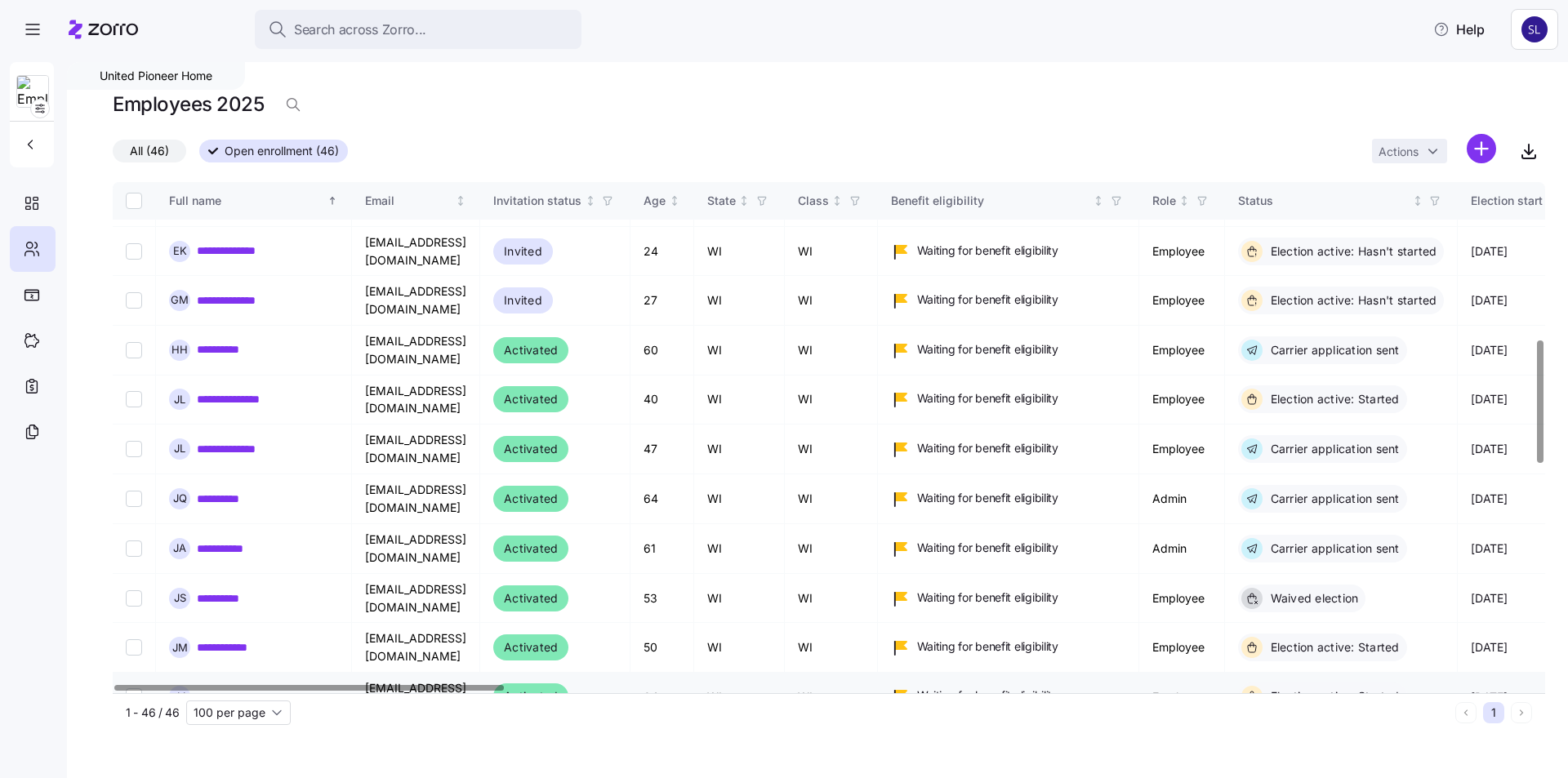
click at [245, 688] on link "**********" at bounding box center [244, 696] width 94 height 16
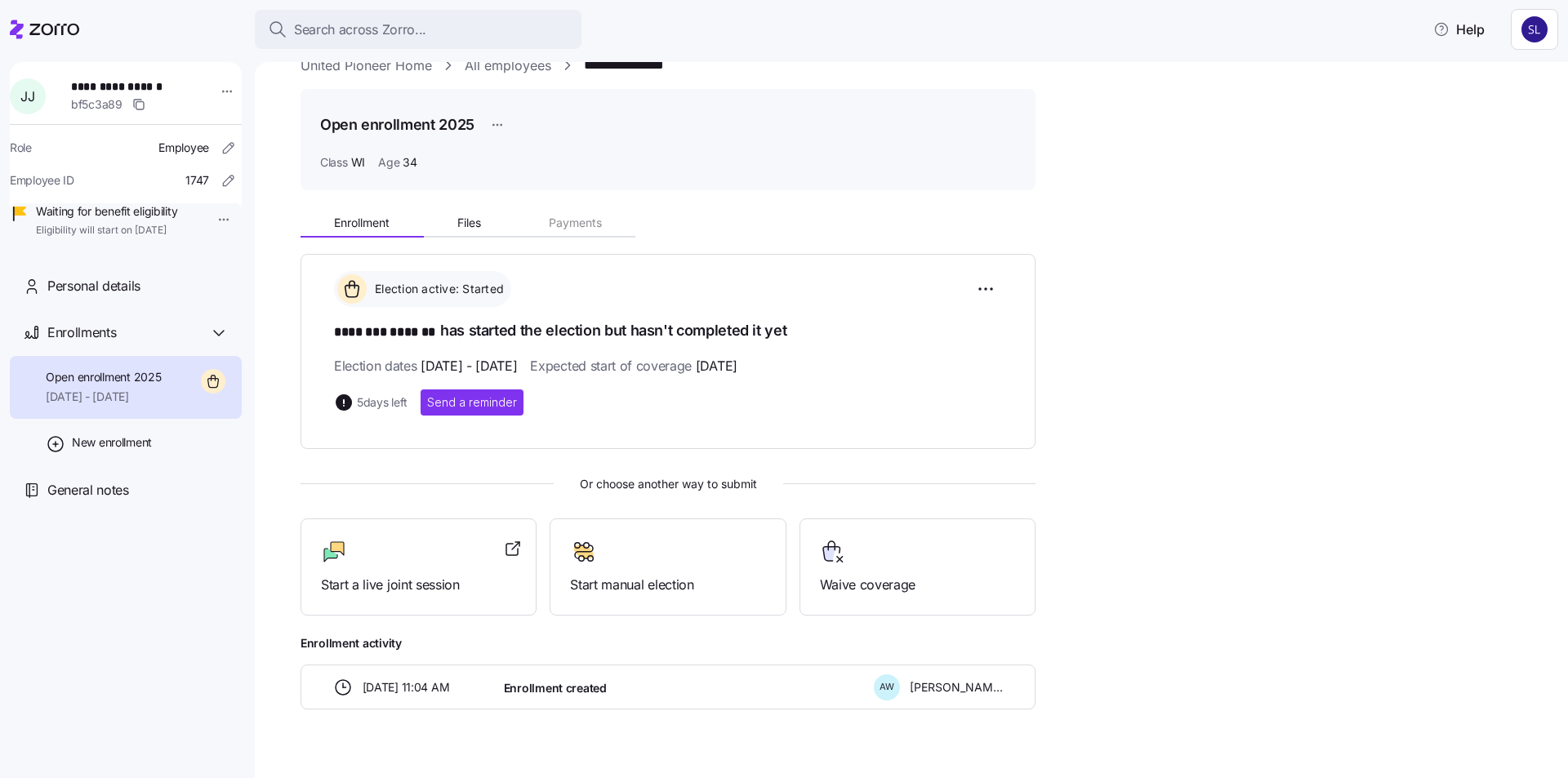
scroll to position [60, 0]
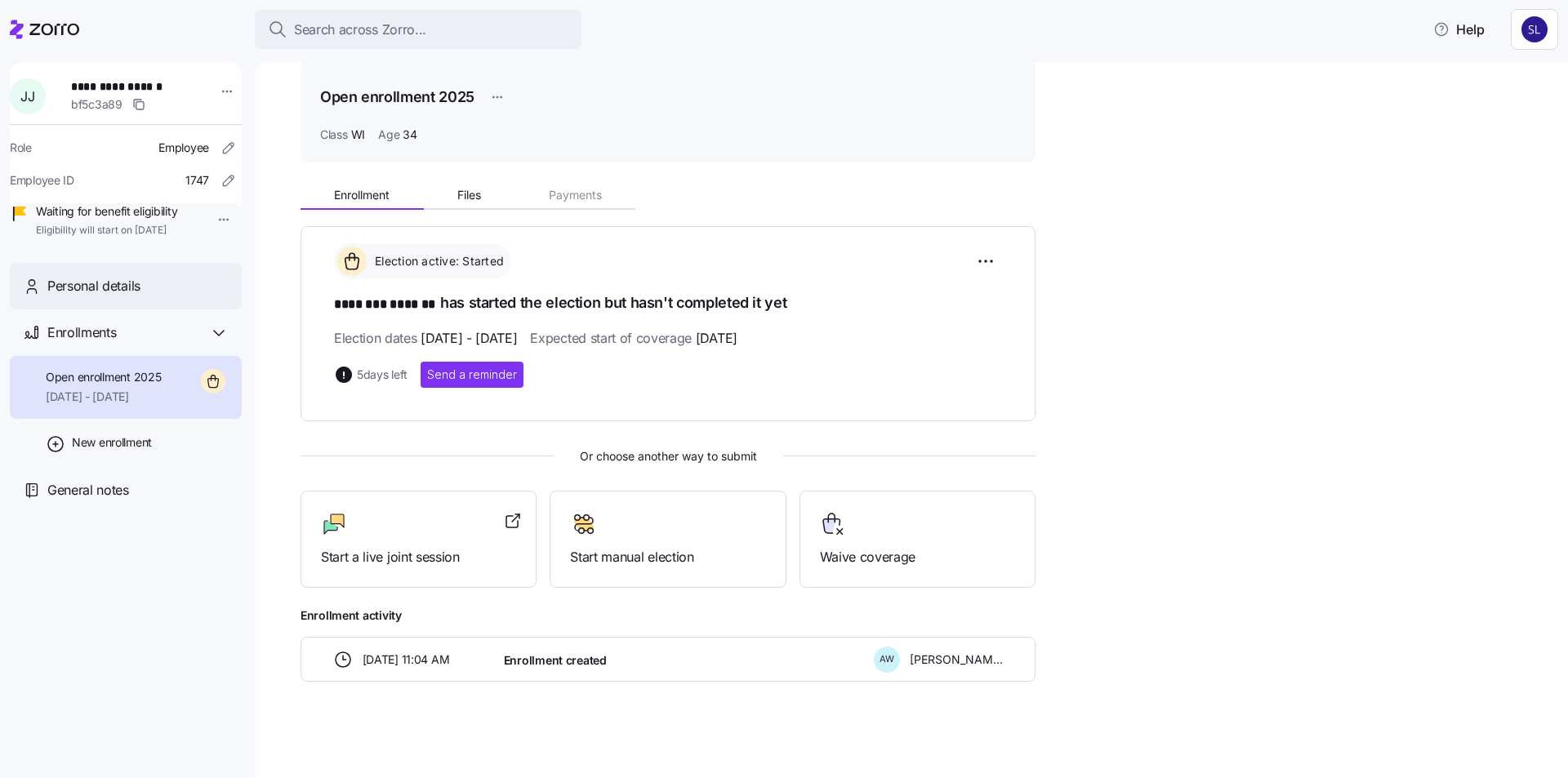
click at [117, 296] on span "Personal details" at bounding box center [94, 286] width 93 height 20
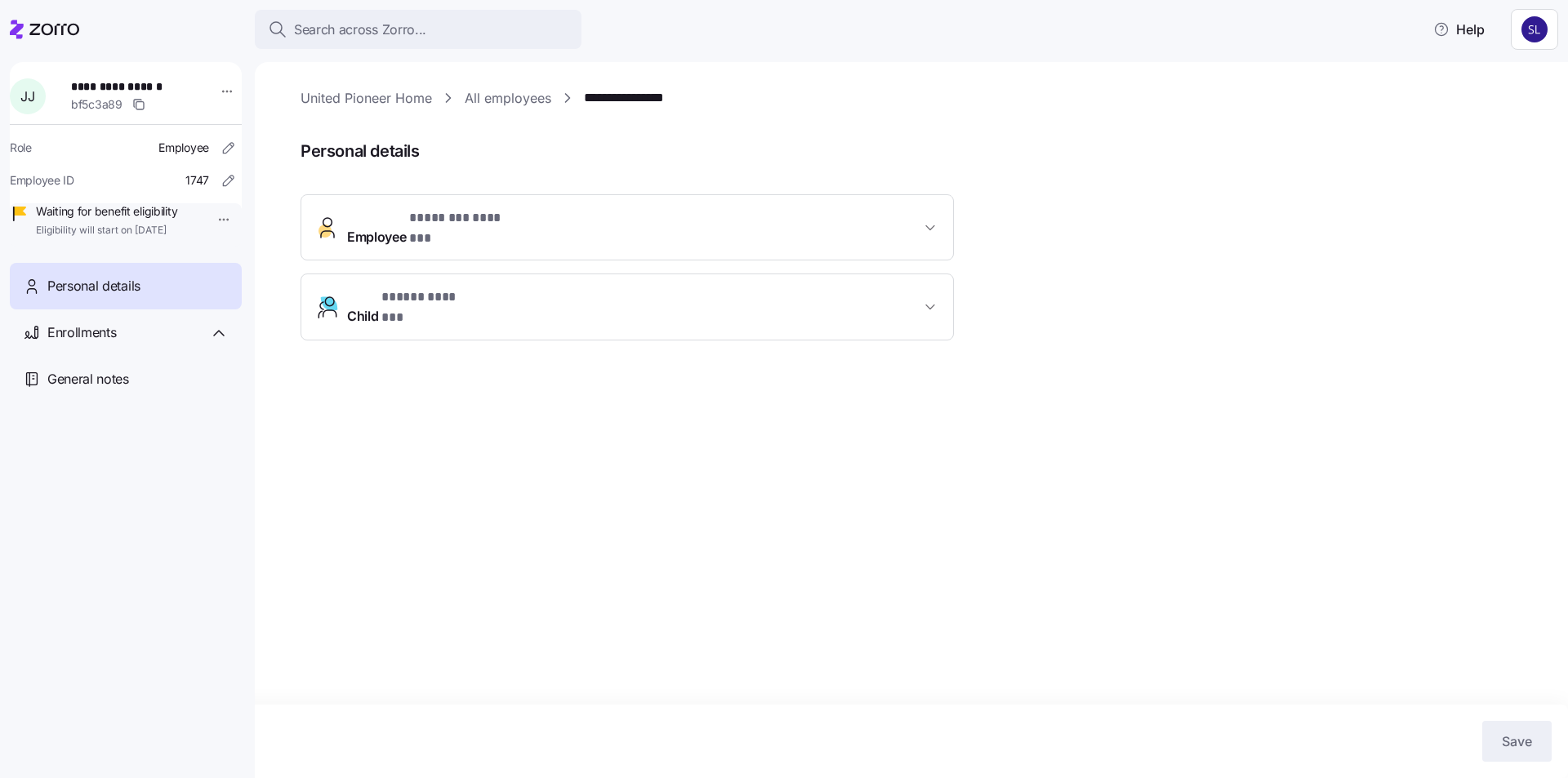
click at [881, 288] on span "Child * ***** ******* *" at bounding box center [634, 307] width 574 height 39
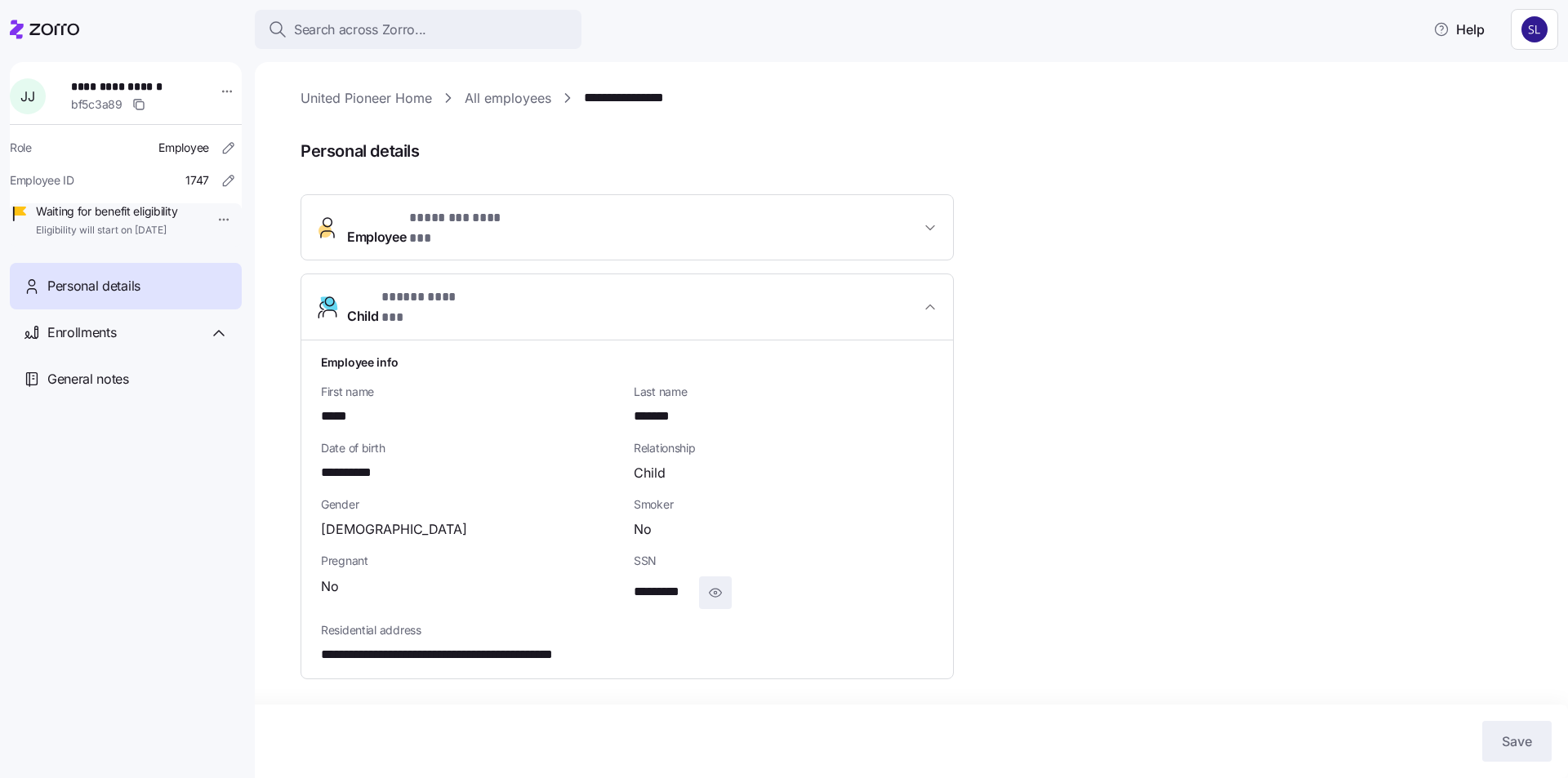
click at [711, 583] on icon "button" at bounding box center [715, 593] width 16 height 20
click at [742, 583] on icon "button" at bounding box center [741, 593] width 16 height 20
click at [932, 299] on icon "button" at bounding box center [929, 307] width 16 height 16
